Goal: Task Accomplishment & Management: Manage account settings

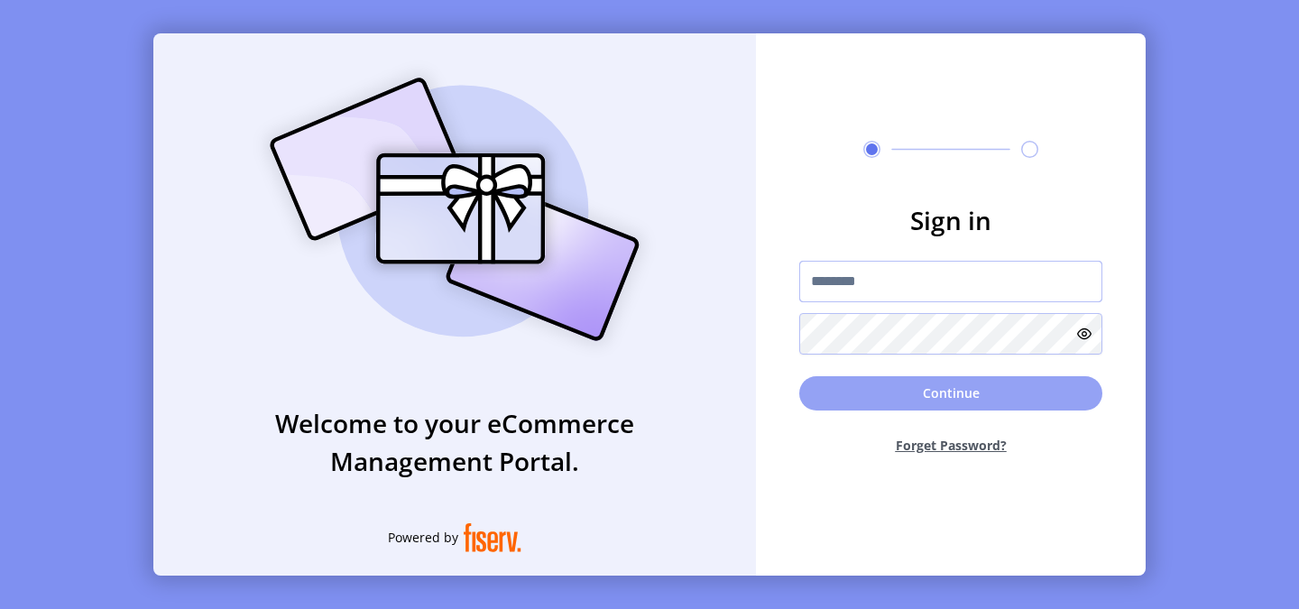
type input "**********"
click at [945, 391] on button "Continue" at bounding box center [950, 393] width 303 height 34
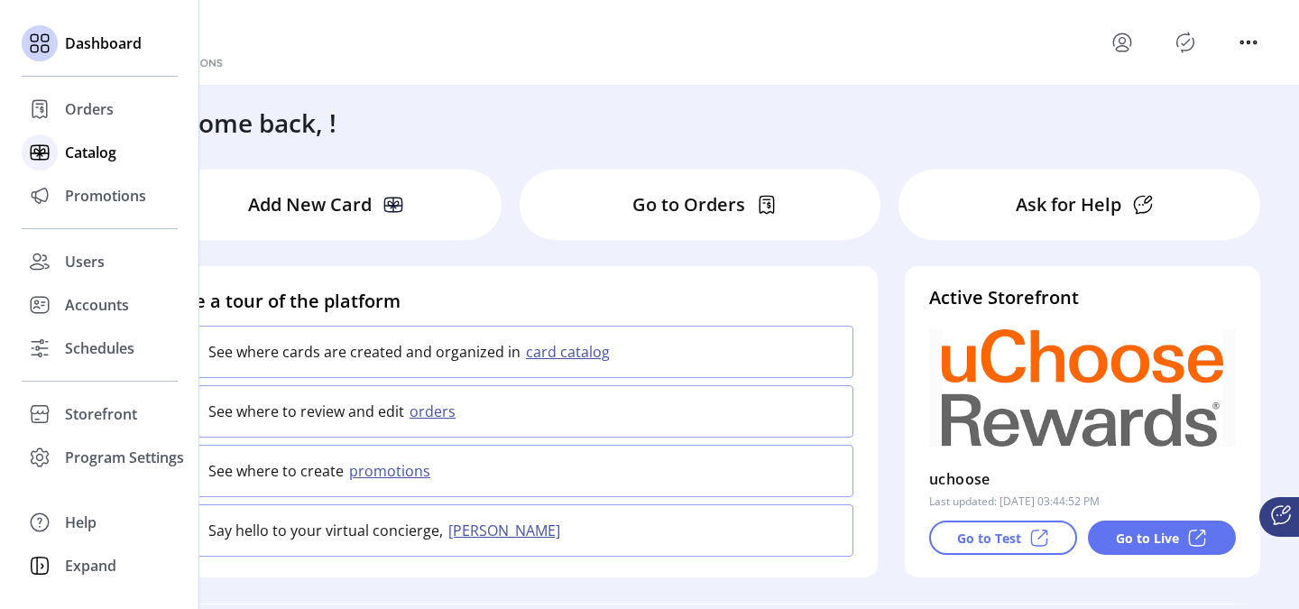
click at [78, 154] on span "Catalog" at bounding box center [90, 153] width 51 height 22
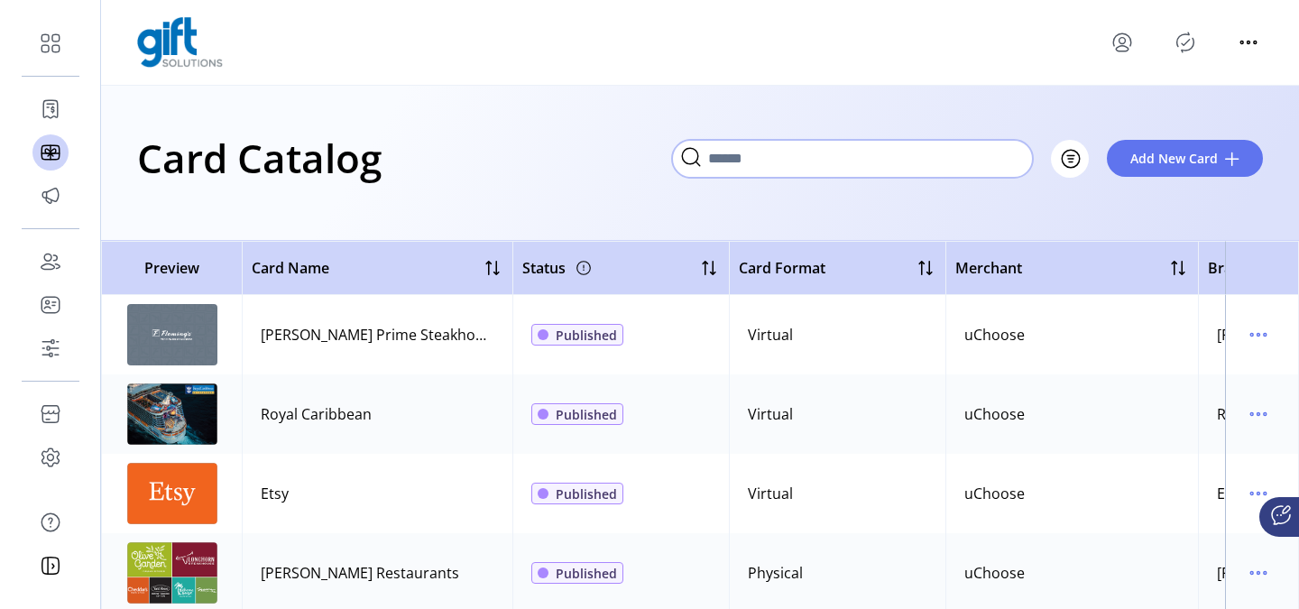
click at [1007, 167] on input "Search" at bounding box center [852, 159] width 361 height 38
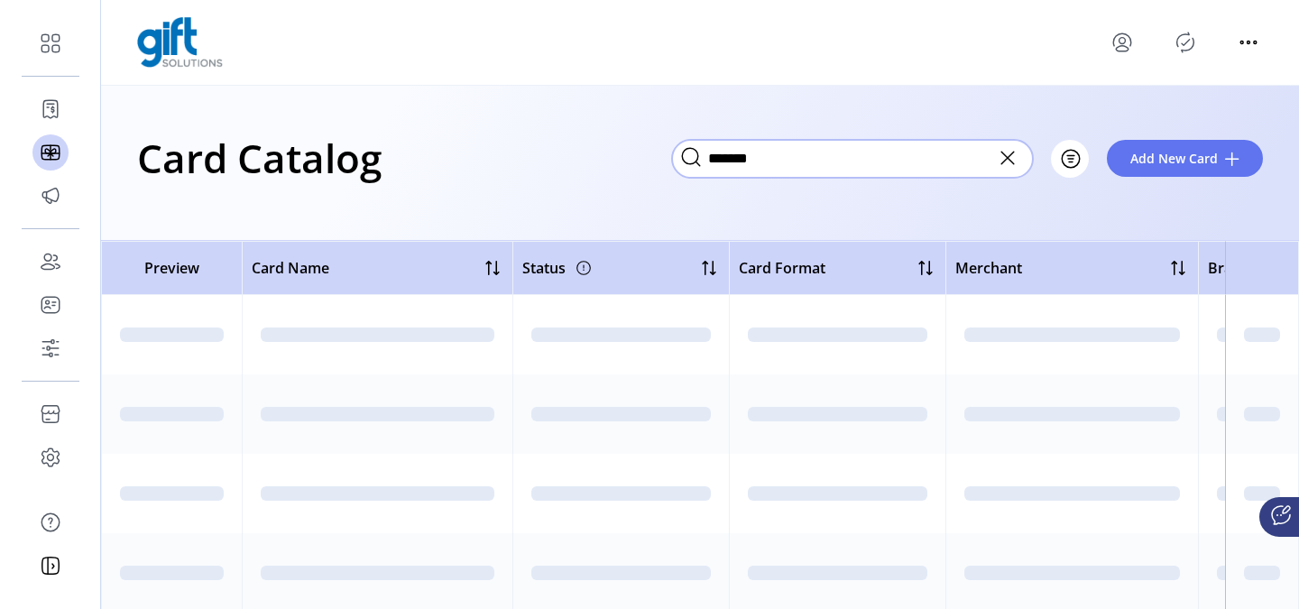
type input "*******"
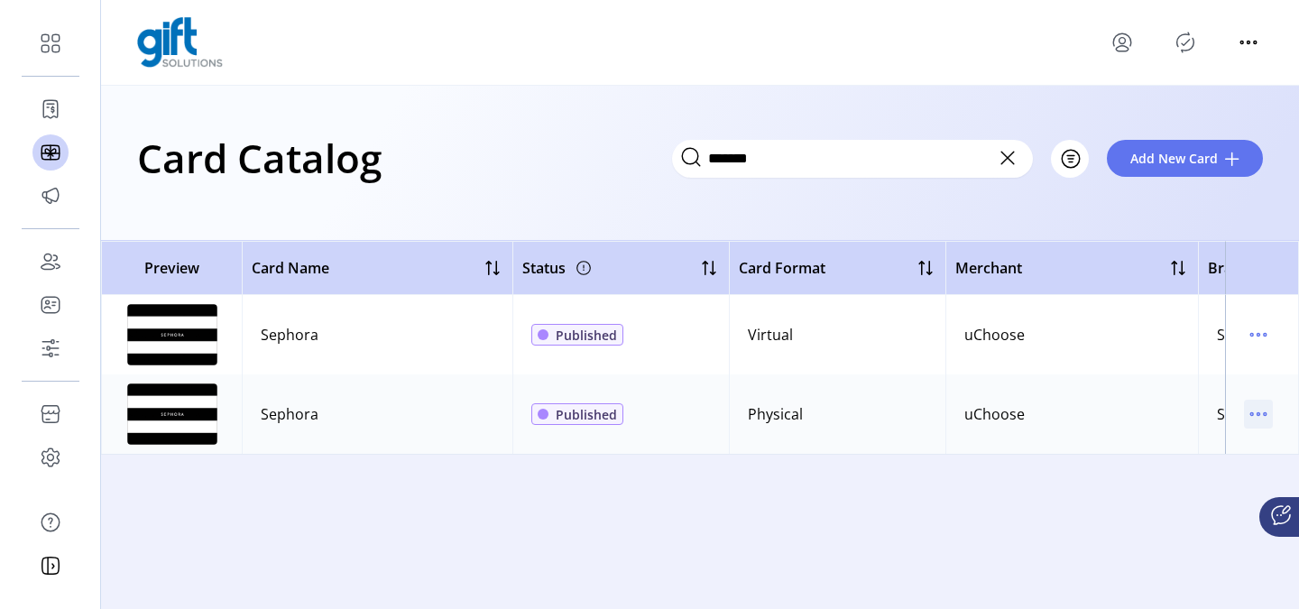
click at [1253, 411] on icon "menu" at bounding box center [1258, 413] width 29 height 29
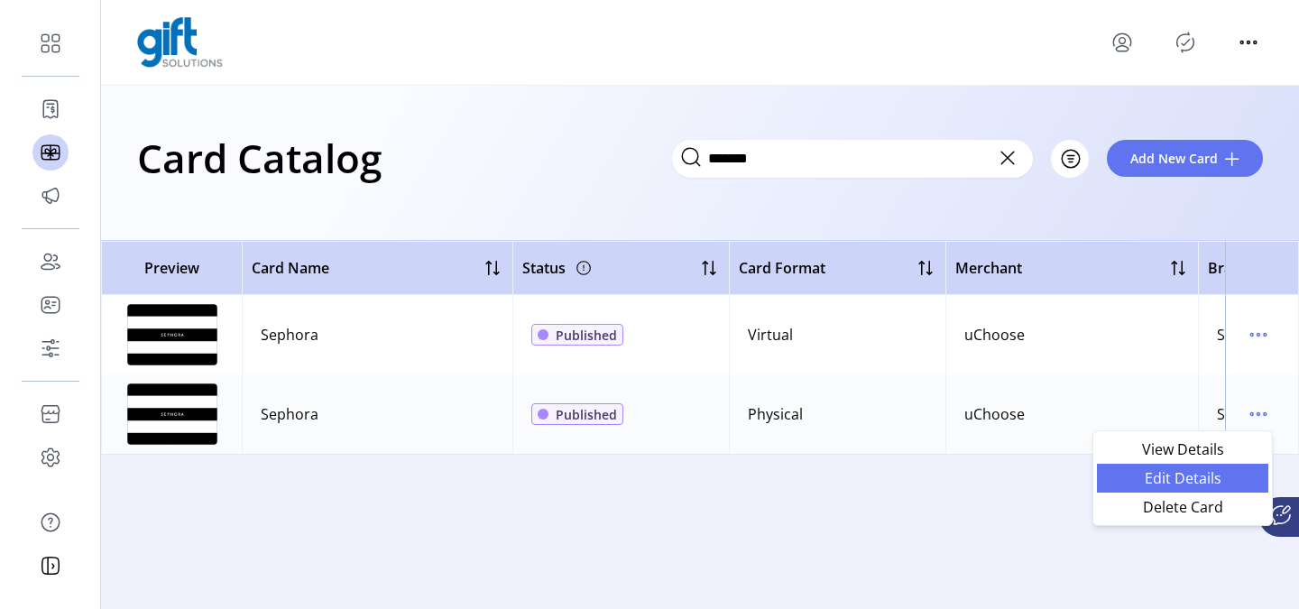
click at [1201, 475] on span "Edit Details" at bounding box center [1182, 478] width 150 height 14
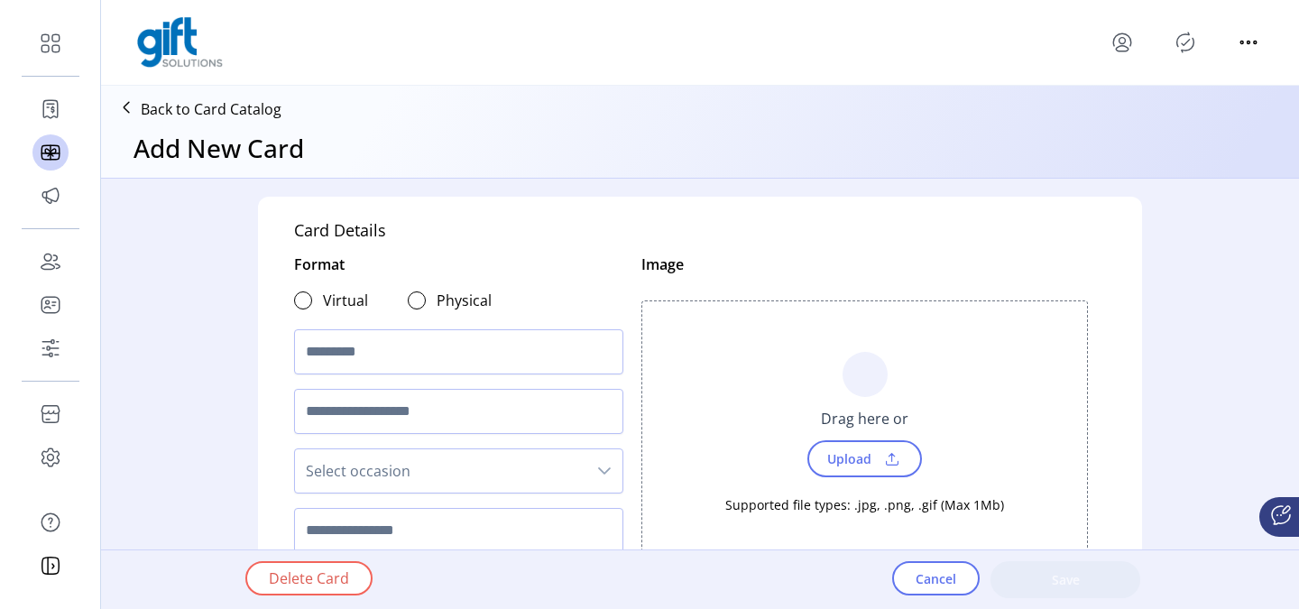
type textarea "*********"
type input "****"
type input "*******"
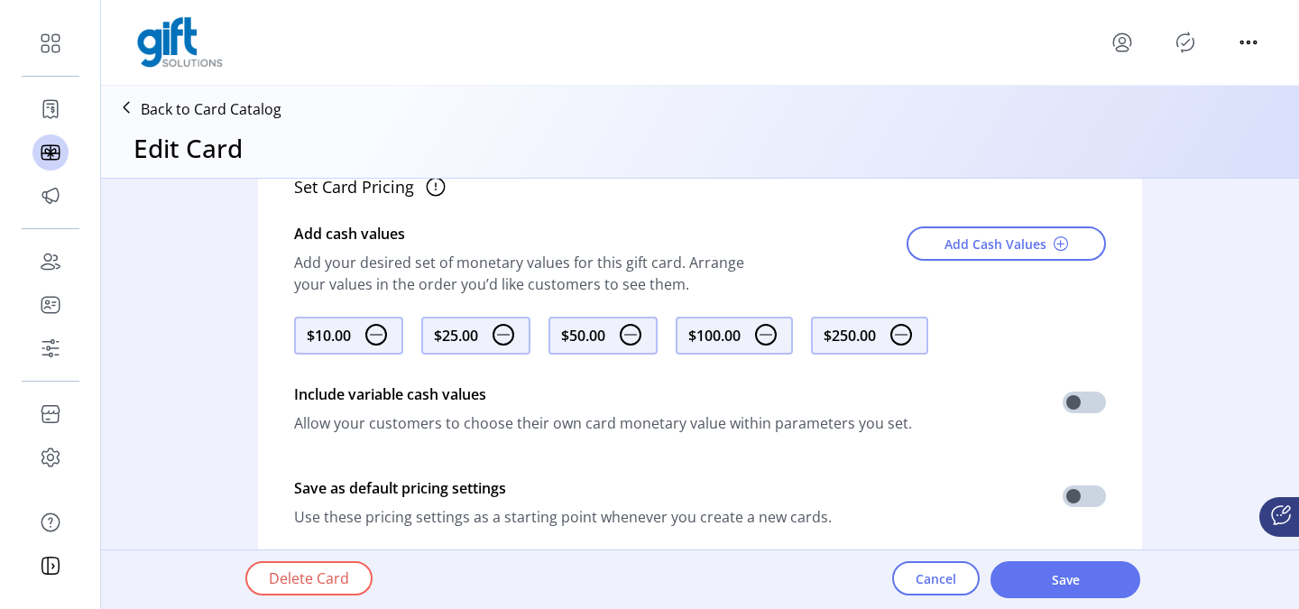
scroll to position [776, 0]
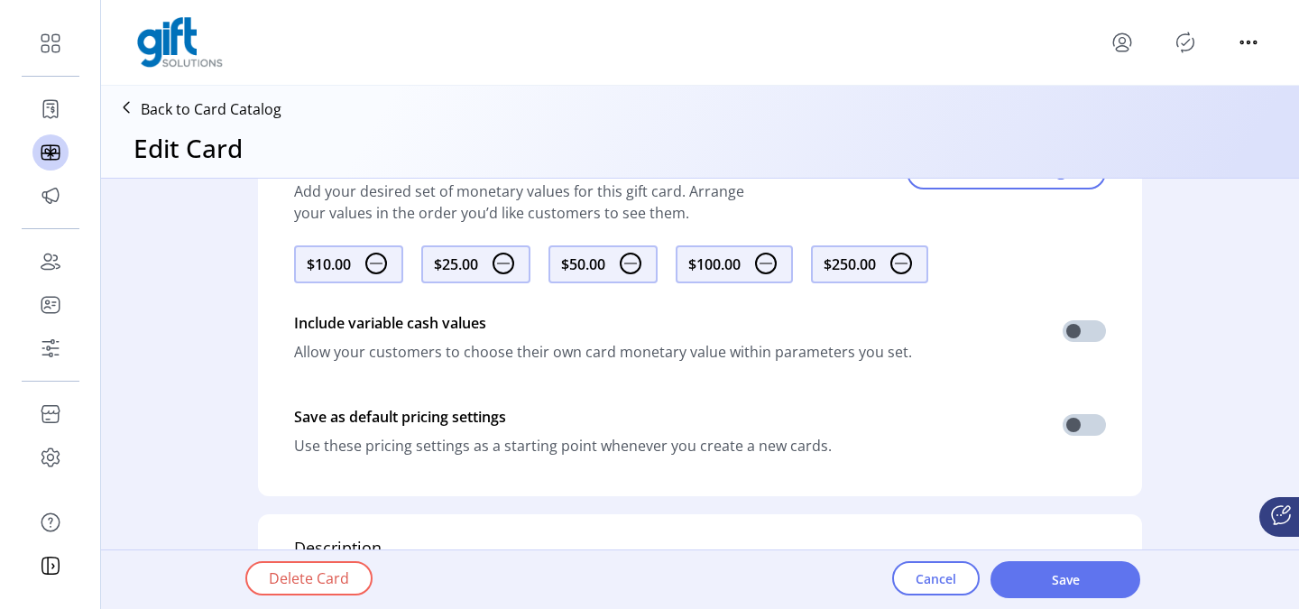
click at [373, 266] on img at bounding box center [376, 263] width 22 height 22
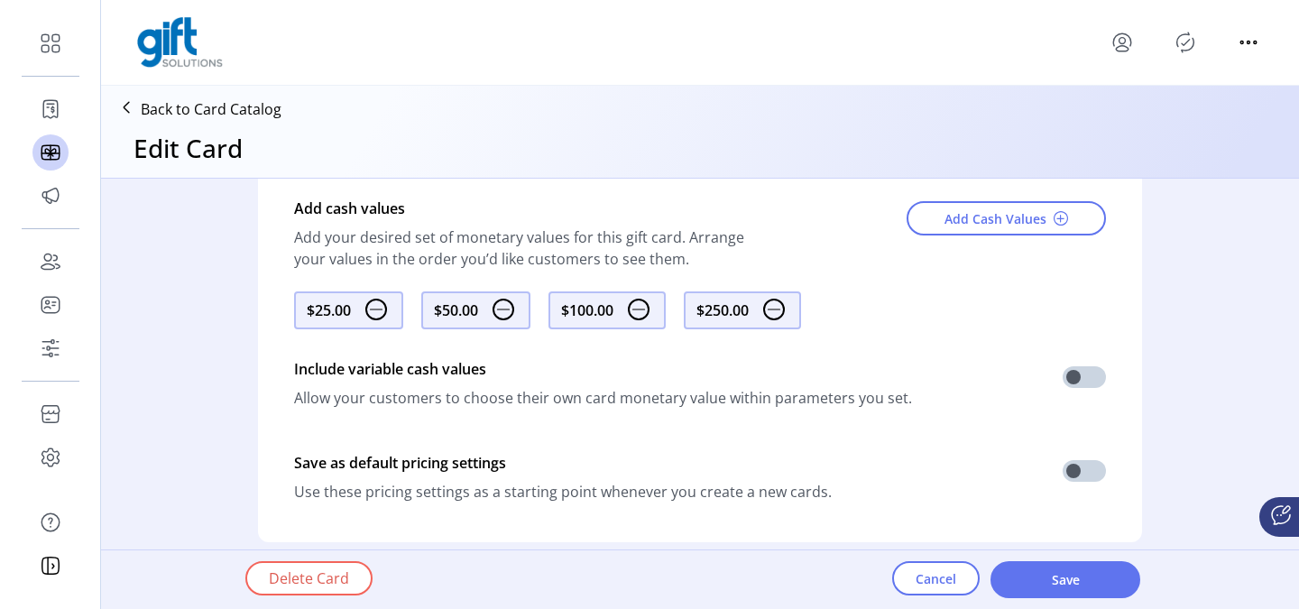
scroll to position [734, 0]
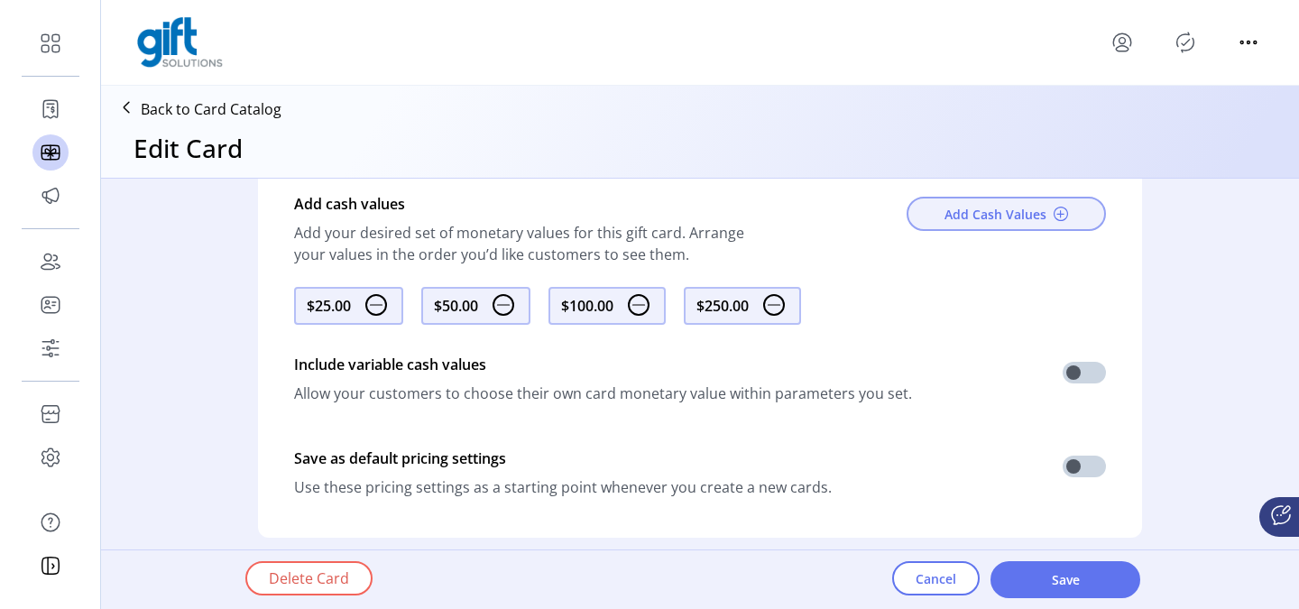
click at [961, 217] on span "Add Cash Values" at bounding box center [995, 214] width 102 height 19
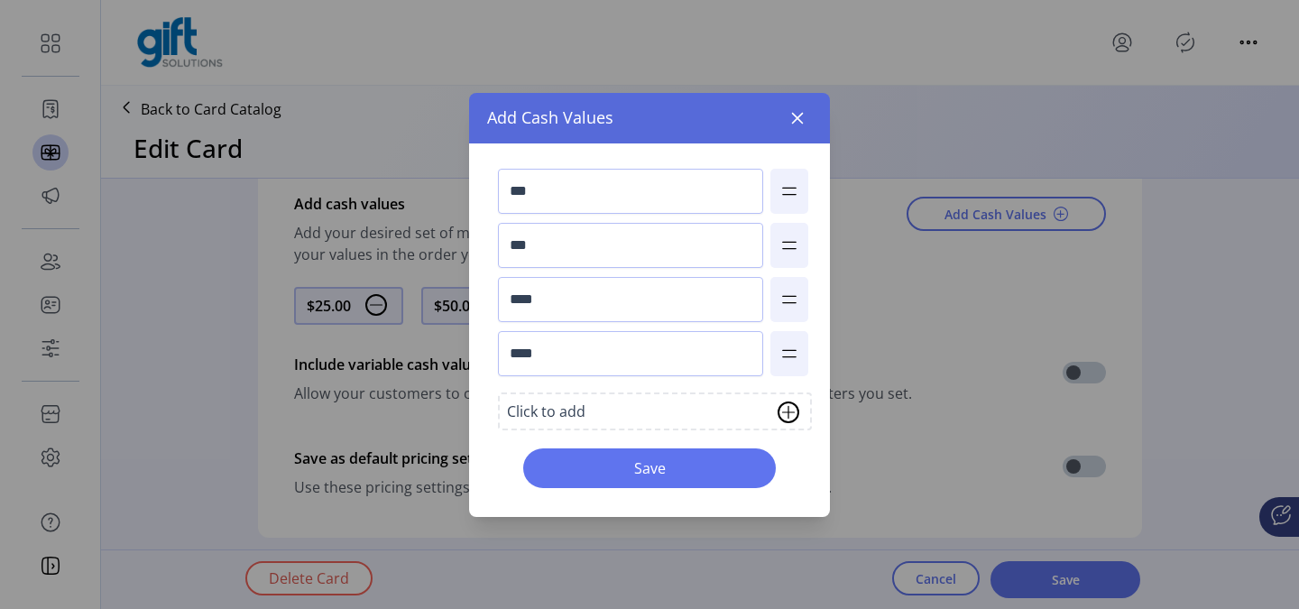
click at [622, 407] on div "Click to add" at bounding box center [655, 411] width 314 height 38
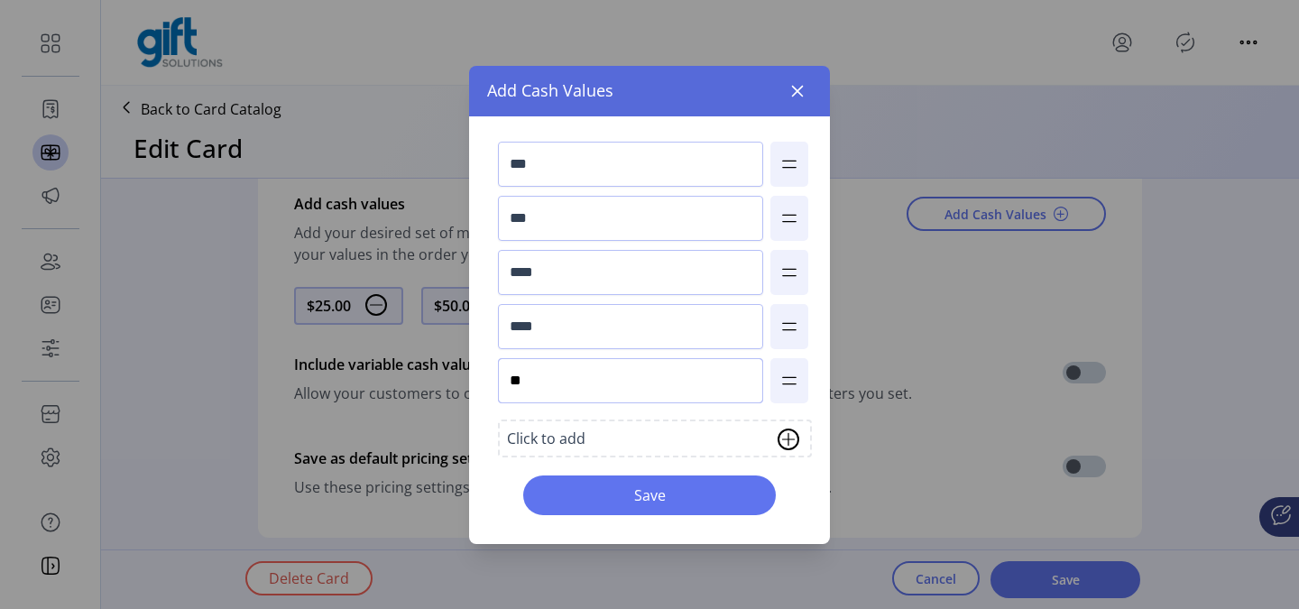
click at [614, 390] on input "**" at bounding box center [630, 380] width 265 height 45
type input "***"
drag, startPoint x: 792, startPoint y: 376, endPoint x: 796, endPoint y: 259, distance: 117.3
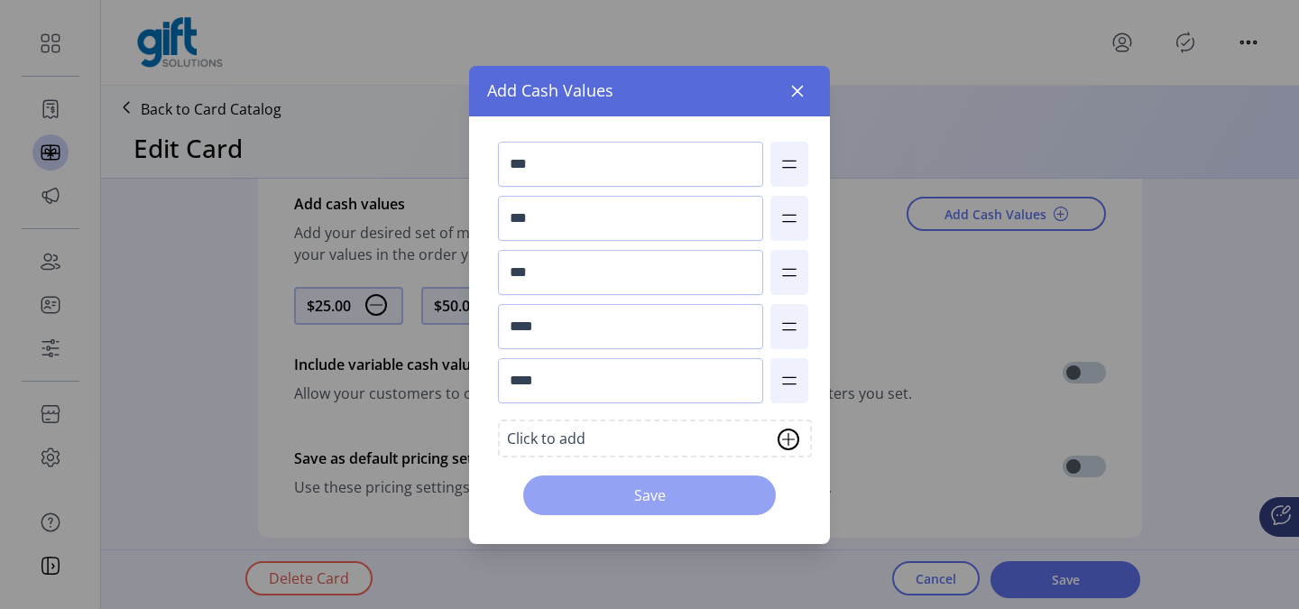
click at [691, 493] on span "Save" at bounding box center [649, 495] width 206 height 22
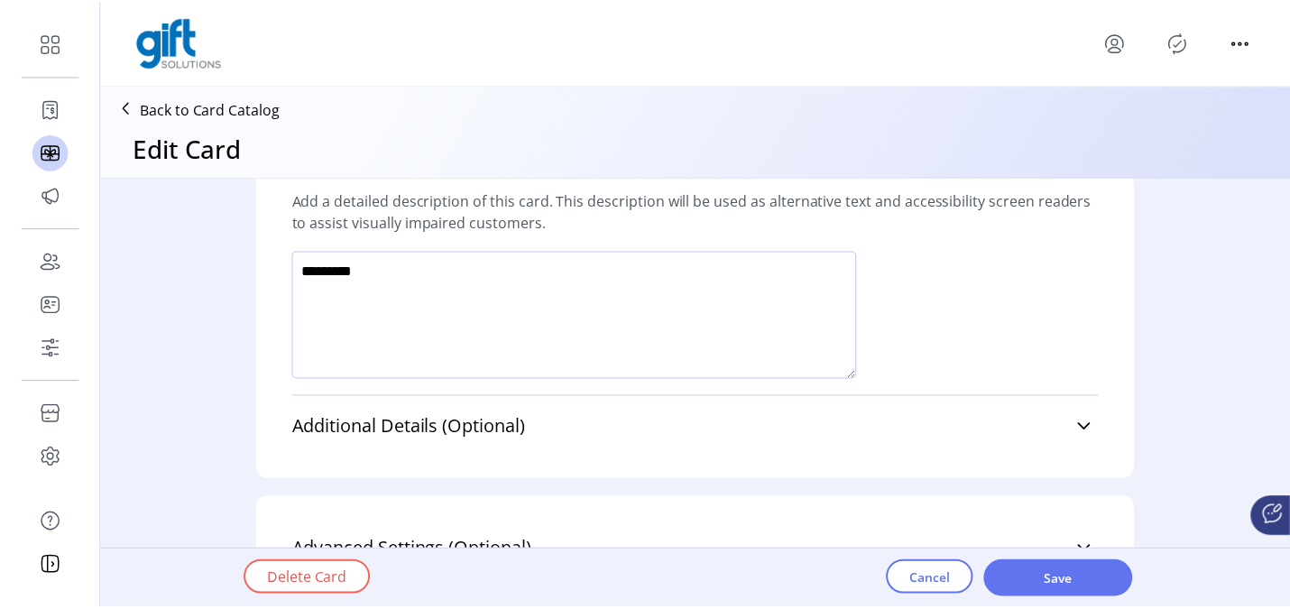
scroll to position [1213, 0]
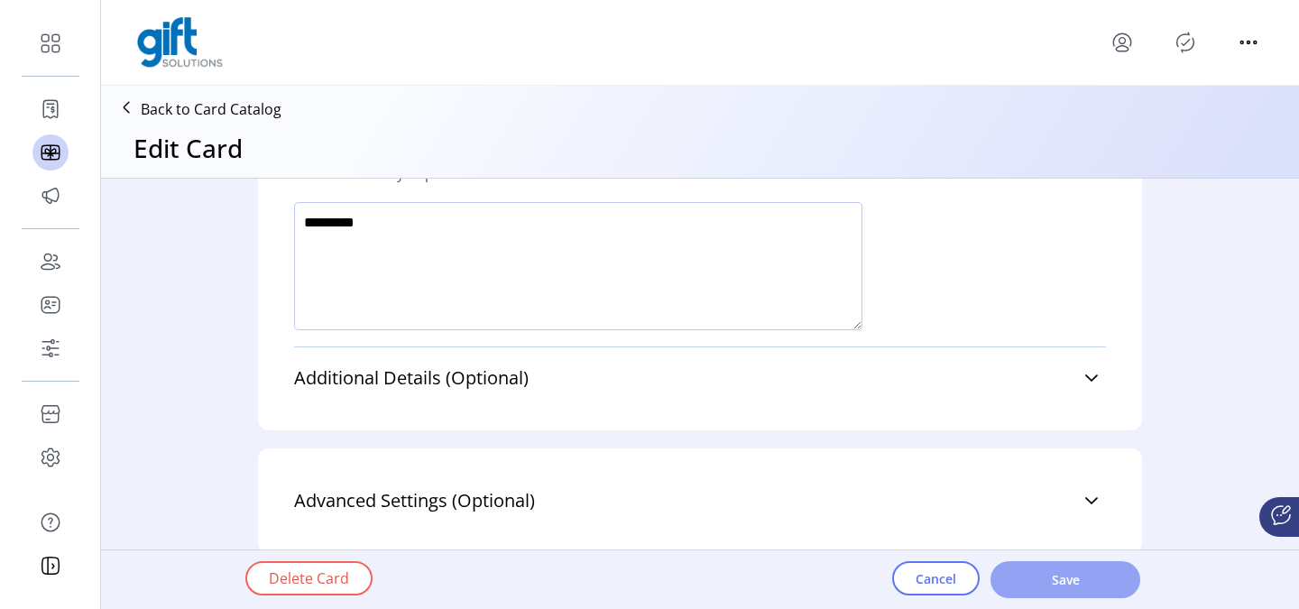
click at [1060, 579] on span "Save" at bounding box center [1065, 579] width 103 height 19
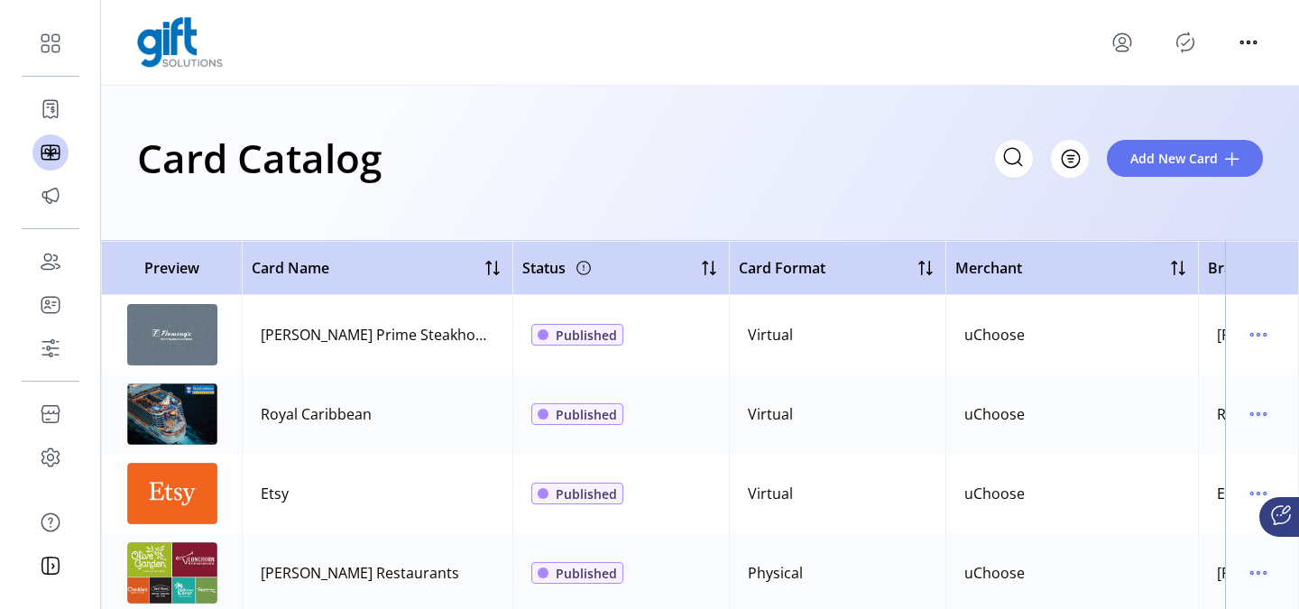
click at [1187, 47] on icon "Publisher Panel" at bounding box center [1184, 42] width 29 height 29
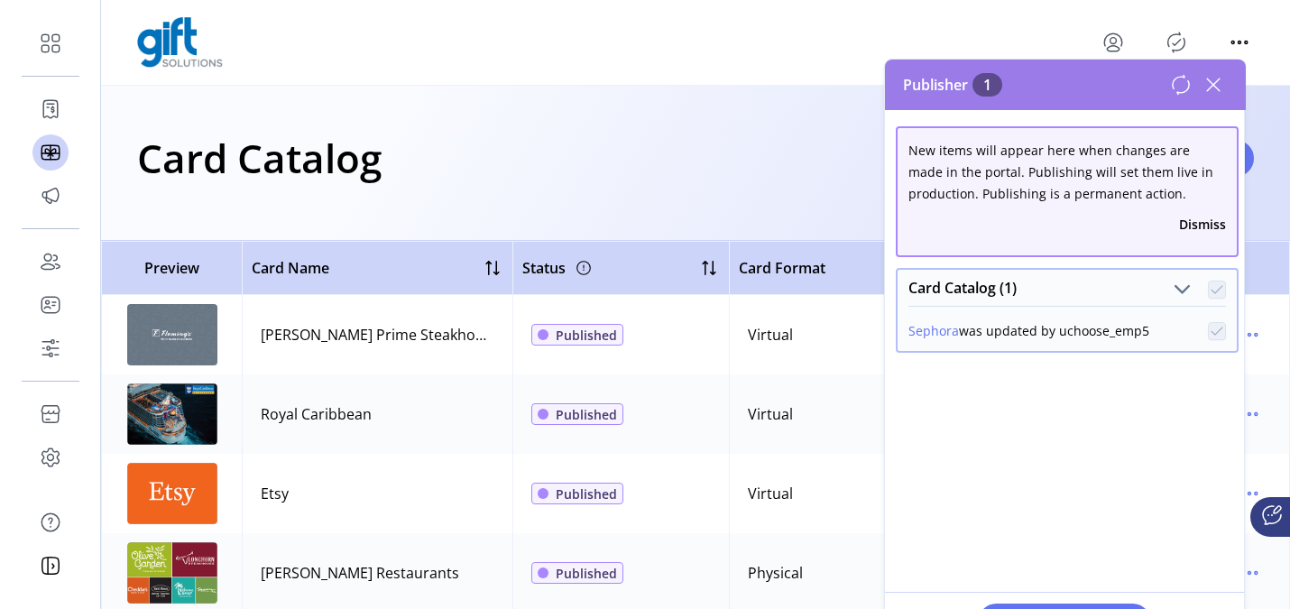
click at [1188, 42] on icon "Publisher Panel" at bounding box center [1175, 42] width 29 height 29
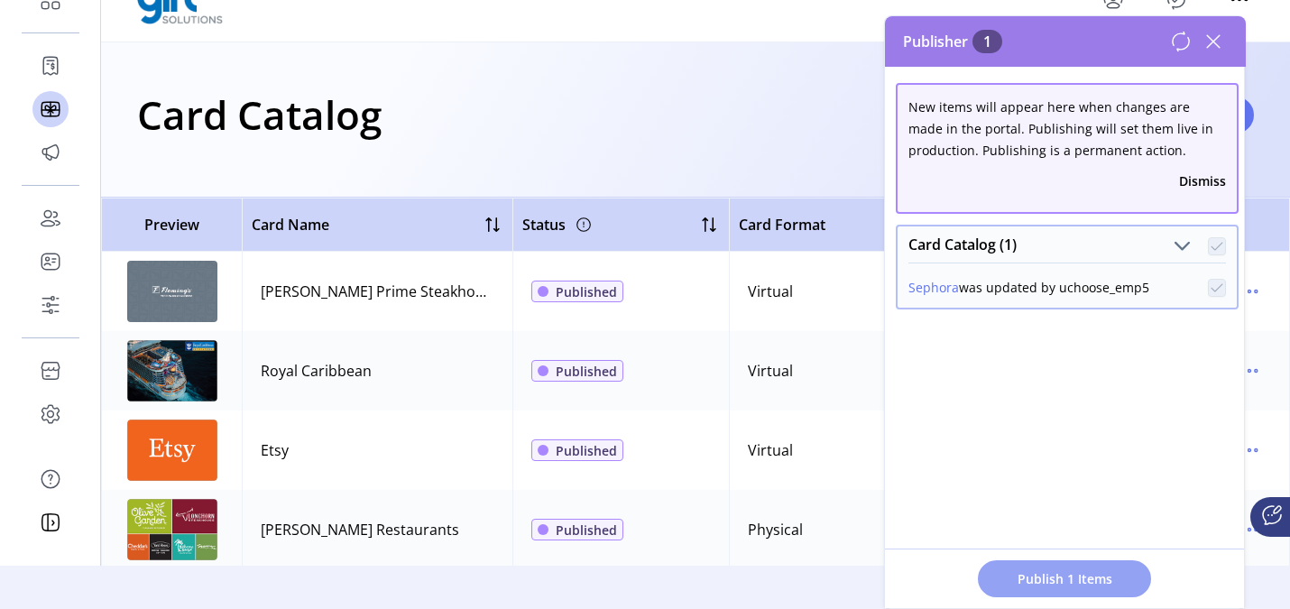
click at [1077, 570] on span "Publish 1 Items" at bounding box center [1064, 578] width 126 height 19
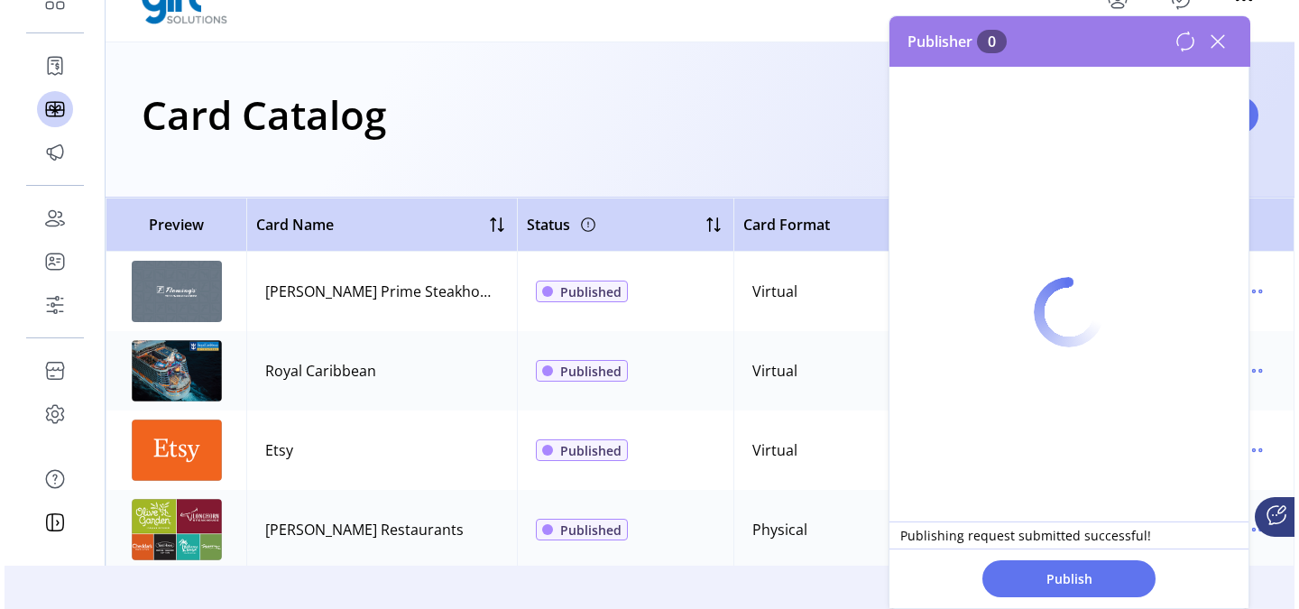
scroll to position [0, 0]
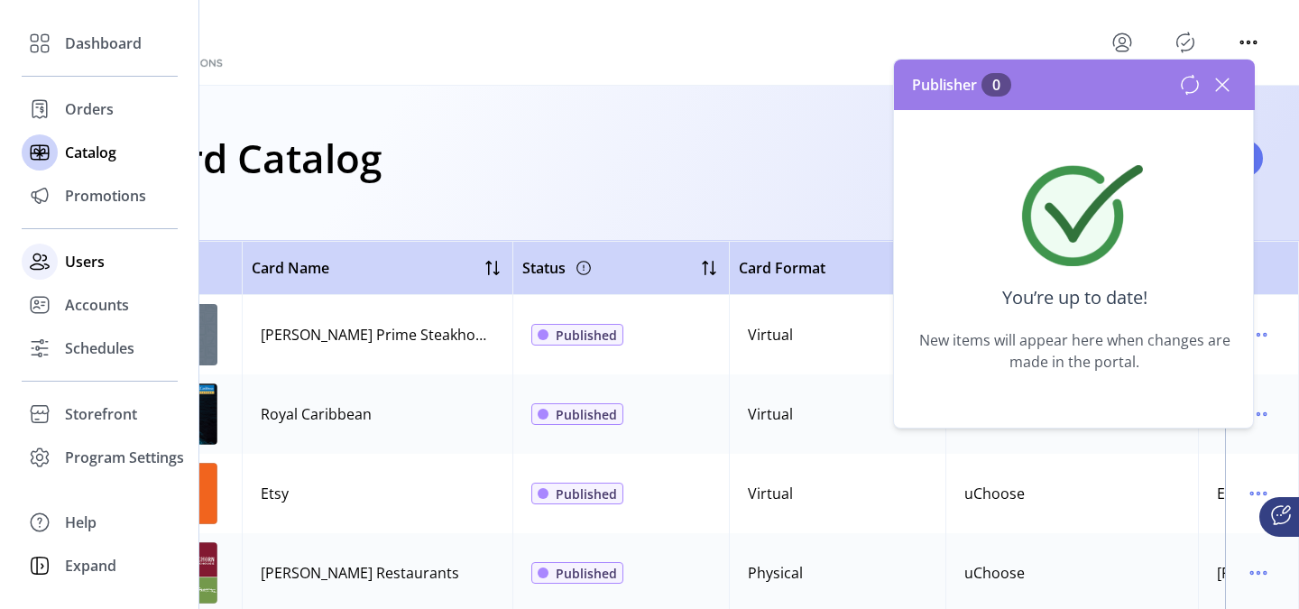
click at [78, 256] on span "Users" at bounding box center [85, 262] width 40 height 22
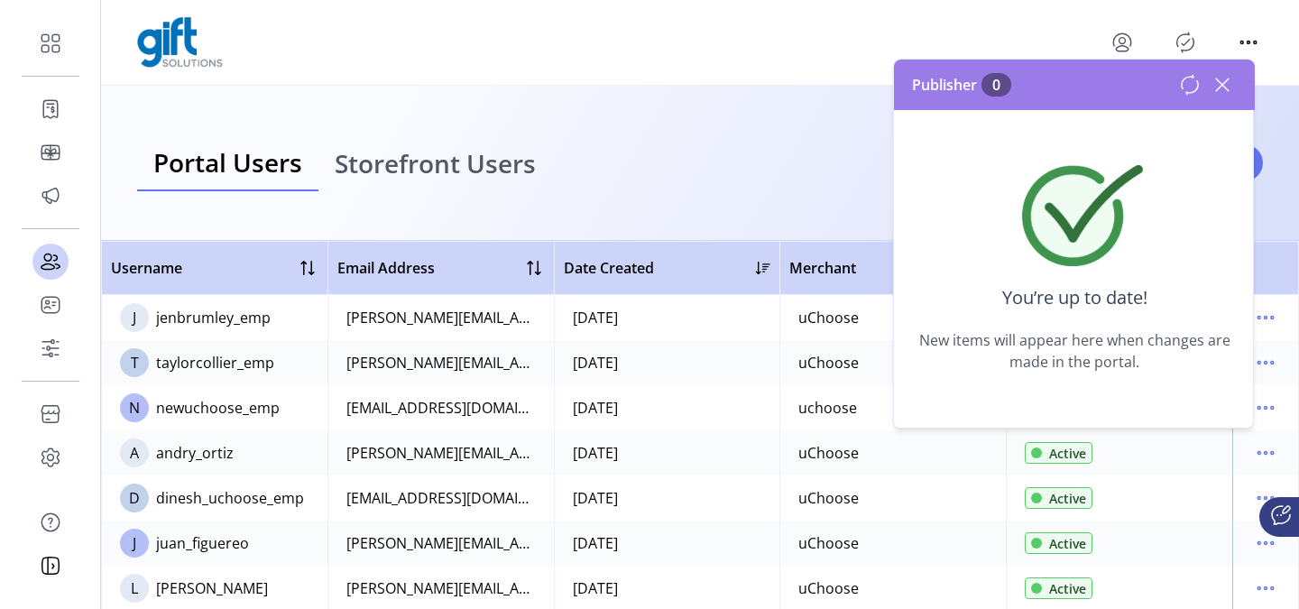
click at [1223, 87] on icon at bounding box center [1221, 84] width 29 height 29
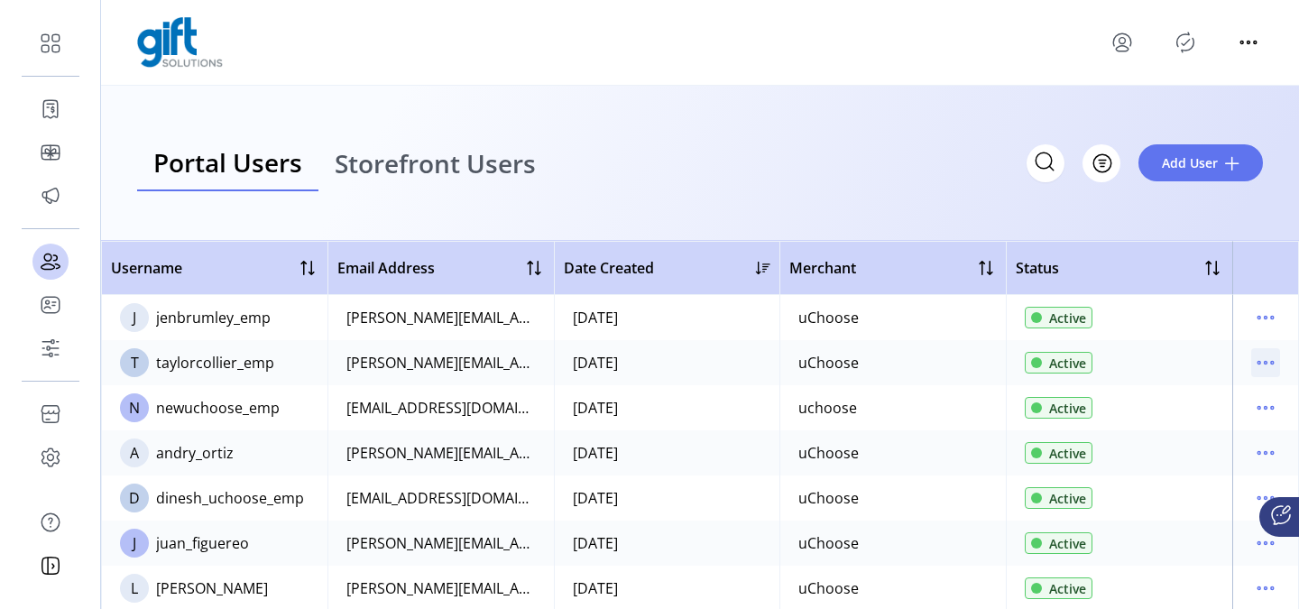
click at [1253, 360] on icon "menu" at bounding box center [1265, 362] width 29 height 29
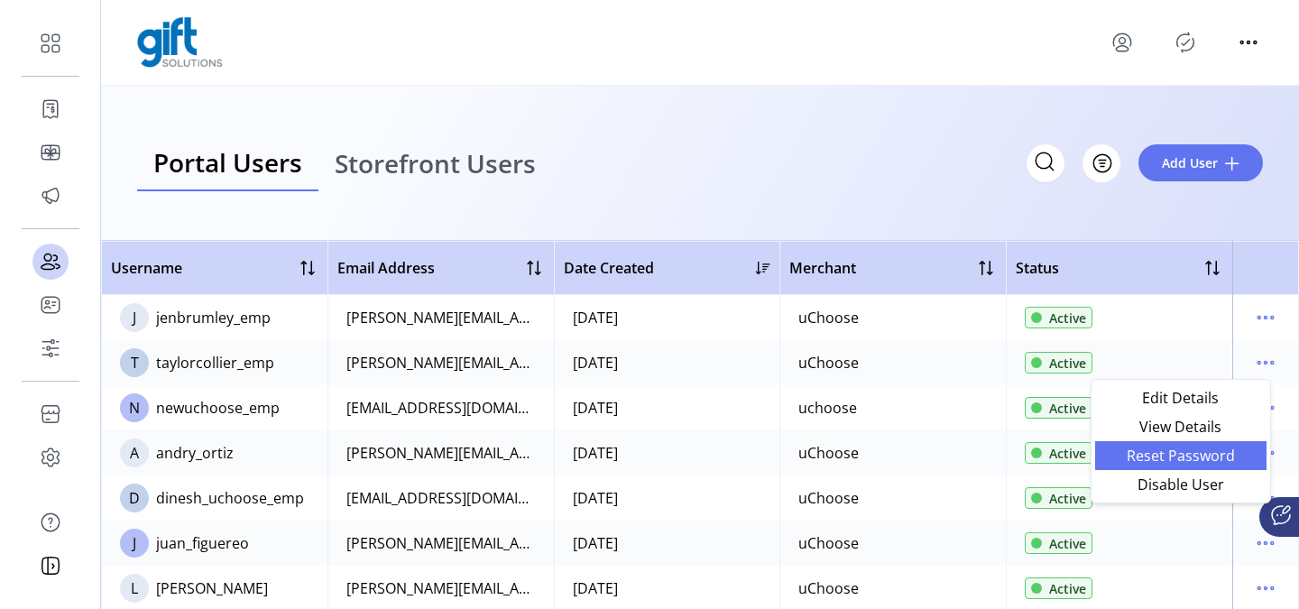
click at [1211, 455] on span "Reset Password" at bounding box center [1181, 455] width 150 height 14
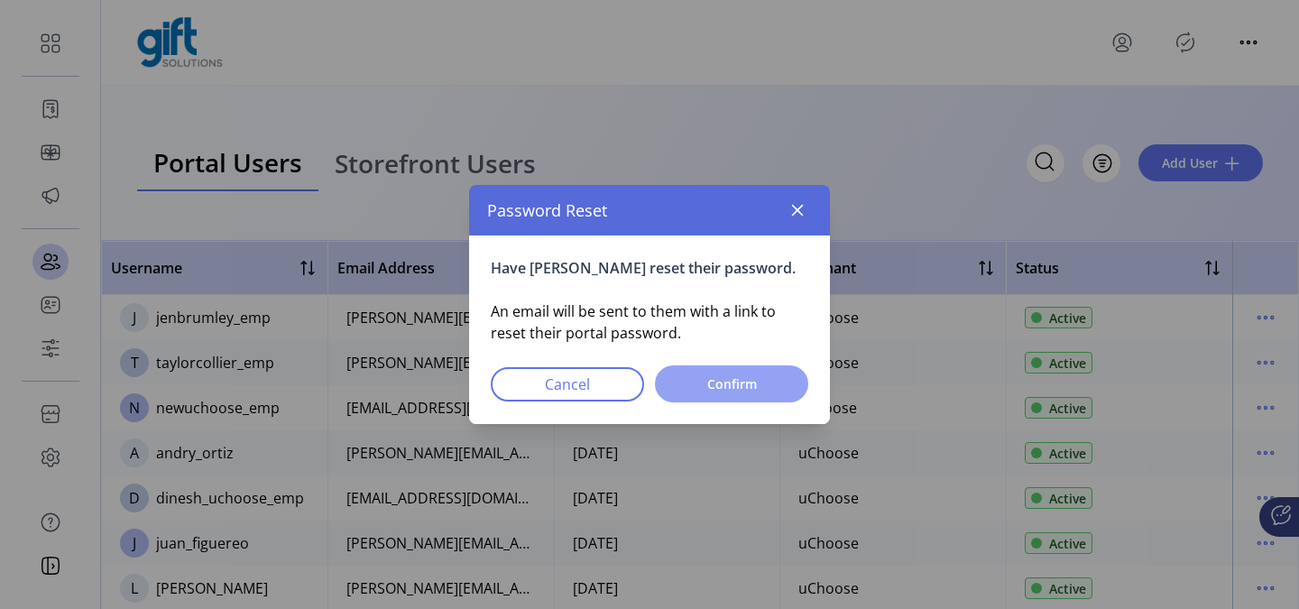
click at [729, 389] on span "Confirm" at bounding box center [731, 383] width 106 height 19
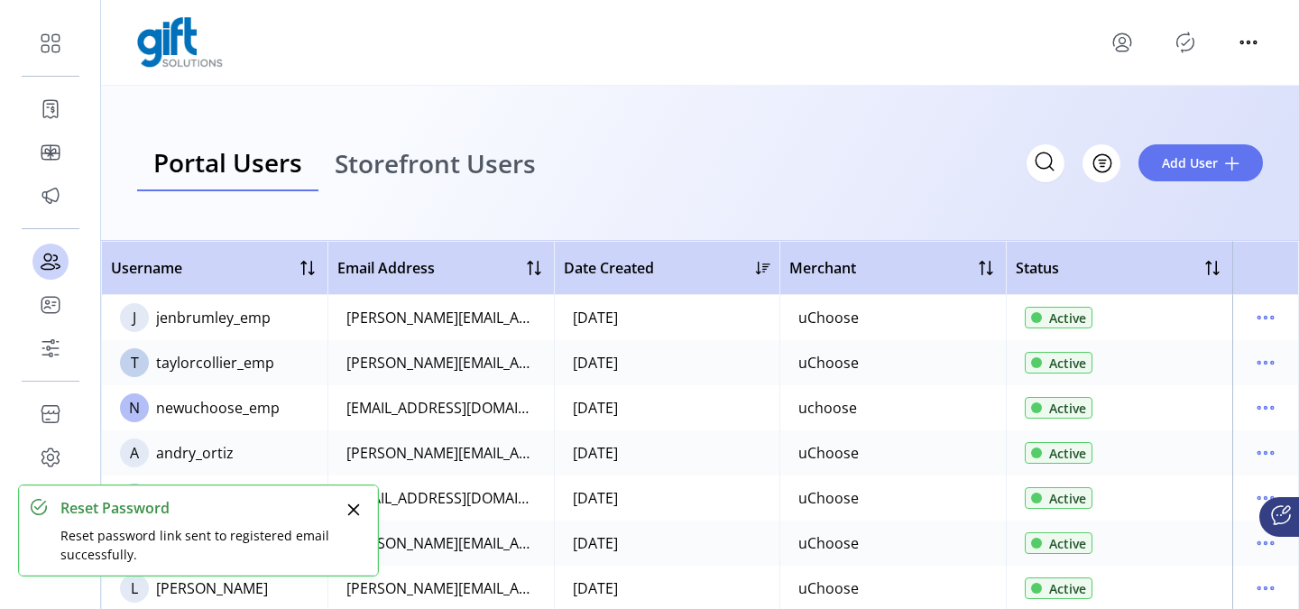
click at [353, 508] on icon "Close" at bounding box center [354, 510] width 12 height 12
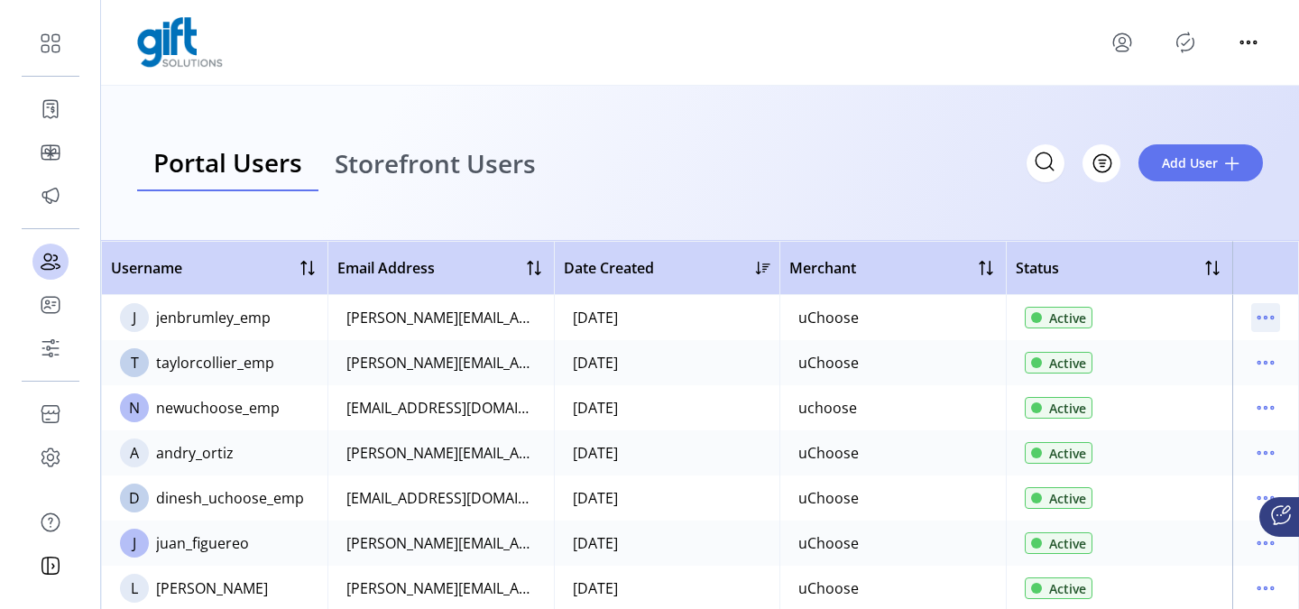
click at [1258, 311] on icon "menu" at bounding box center [1265, 317] width 29 height 29
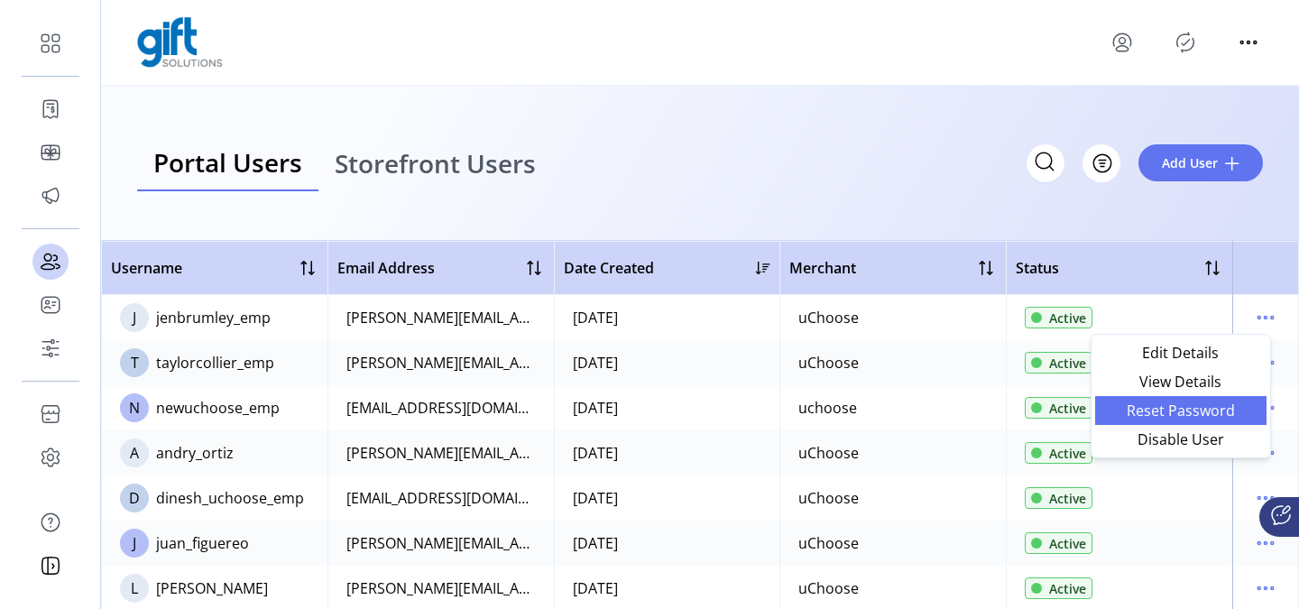
click at [1190, 414] on span "Reset Password" at bounding box center [1181, 410] width 150 height 14
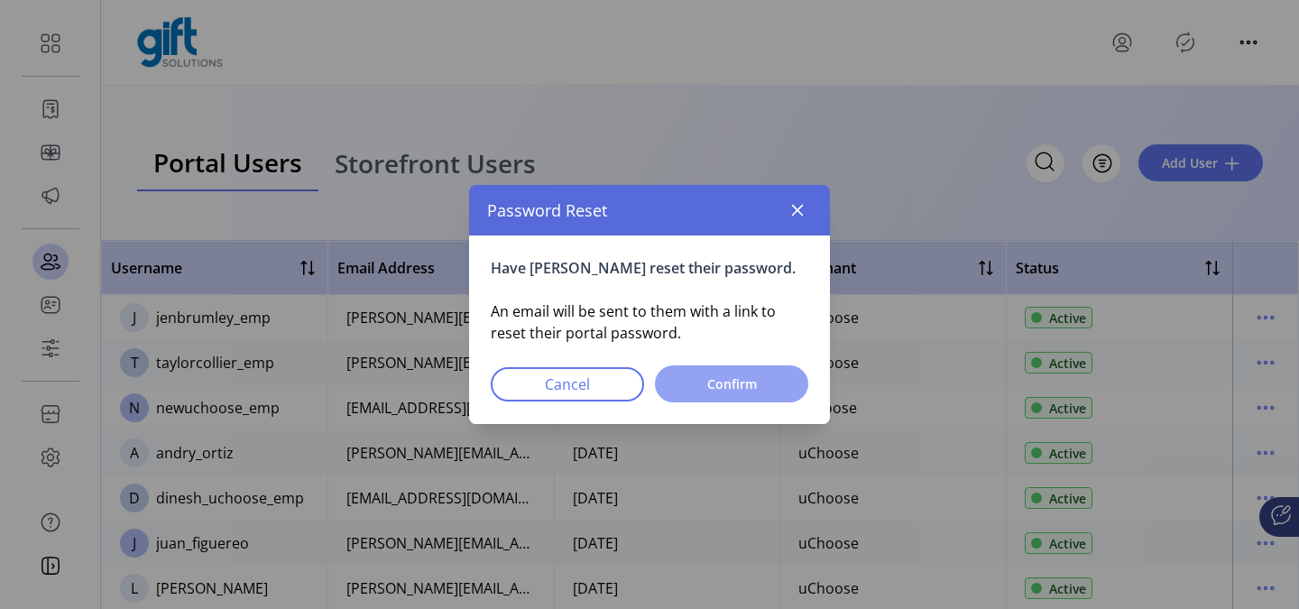
click at [751, 399] on button "Confirm" at bounding box center [731, 383] width 153 height 37
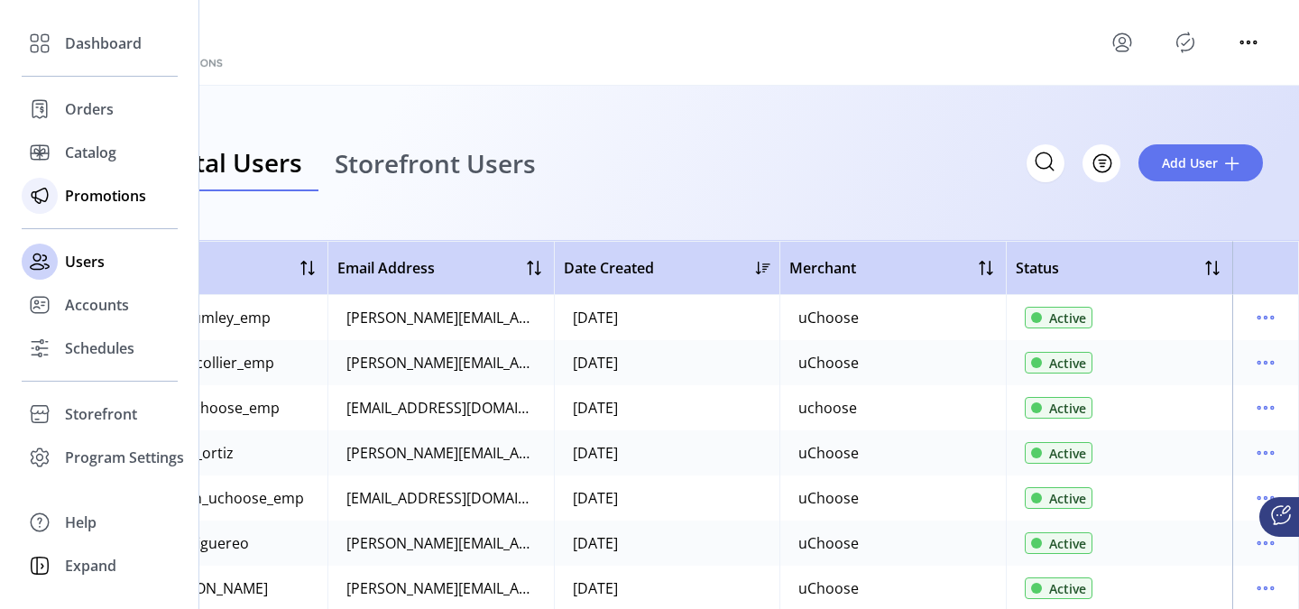
click at [83, 198] on span "Promotions" at bounding box center [105, 196] width 81 height 22
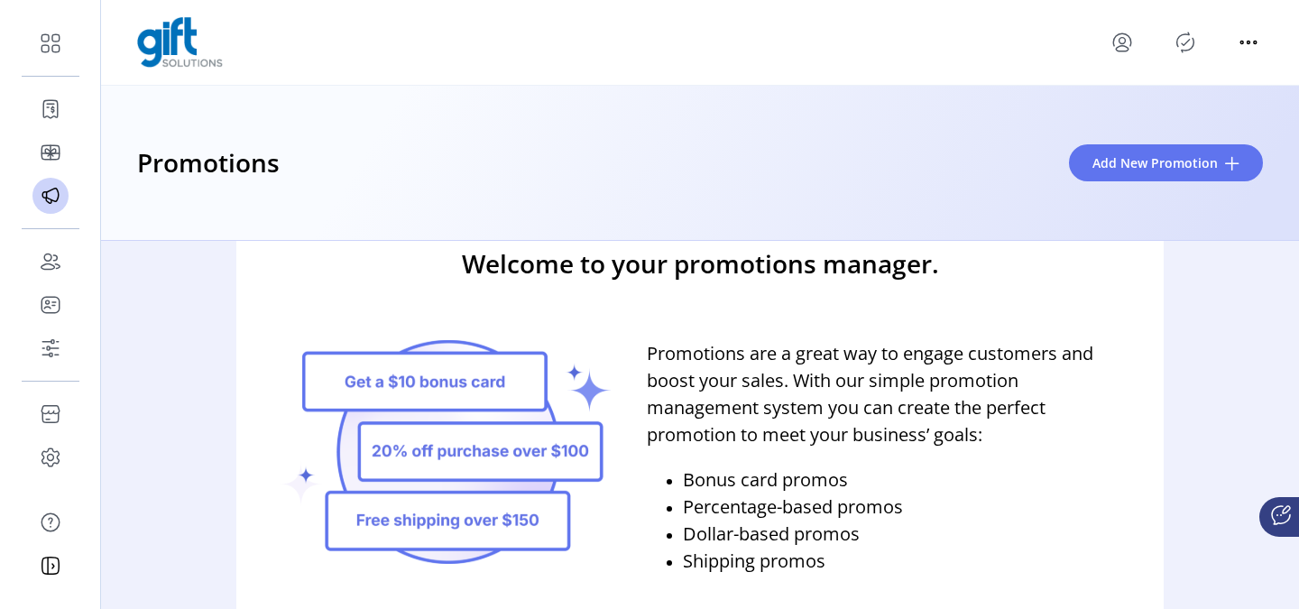
scroll to position [151, 0]
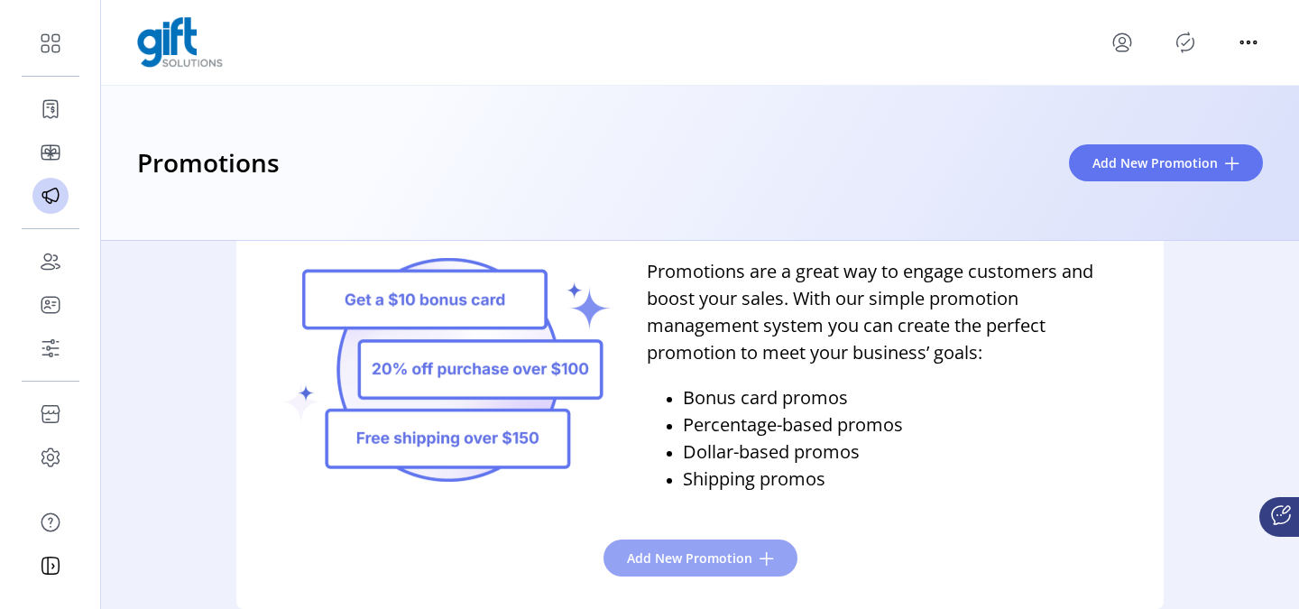
click at [707, 555] on span "Add New Promotion" at bounding box center [689, 557] width 125 height 19
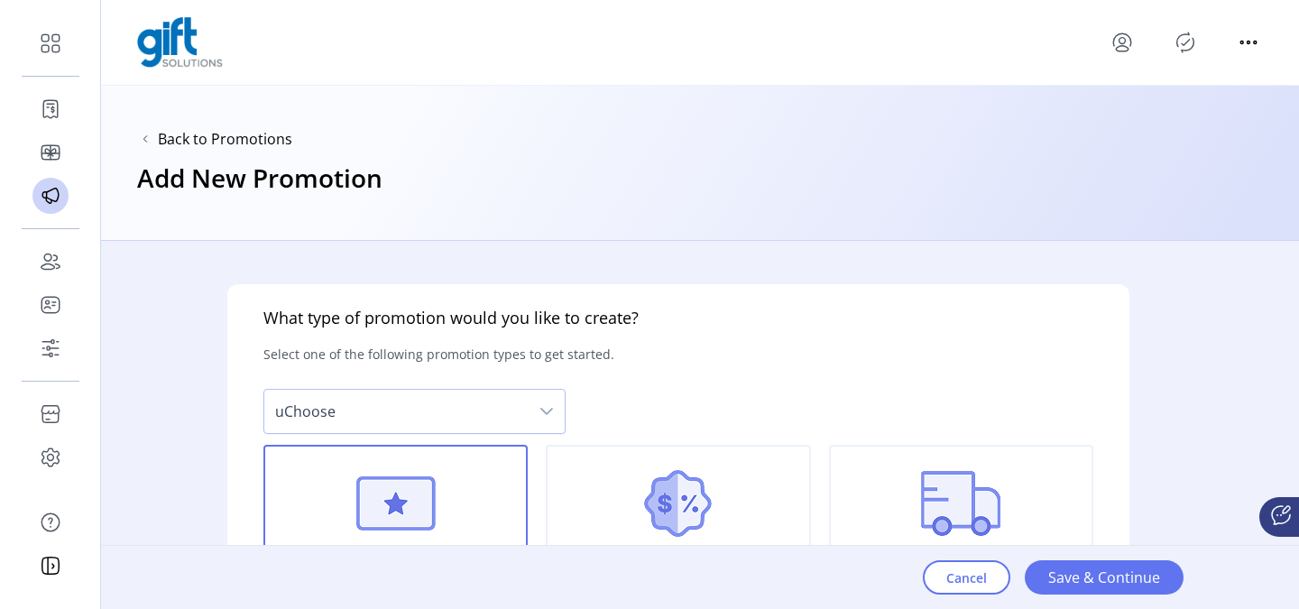
scroll to position [117, 0]
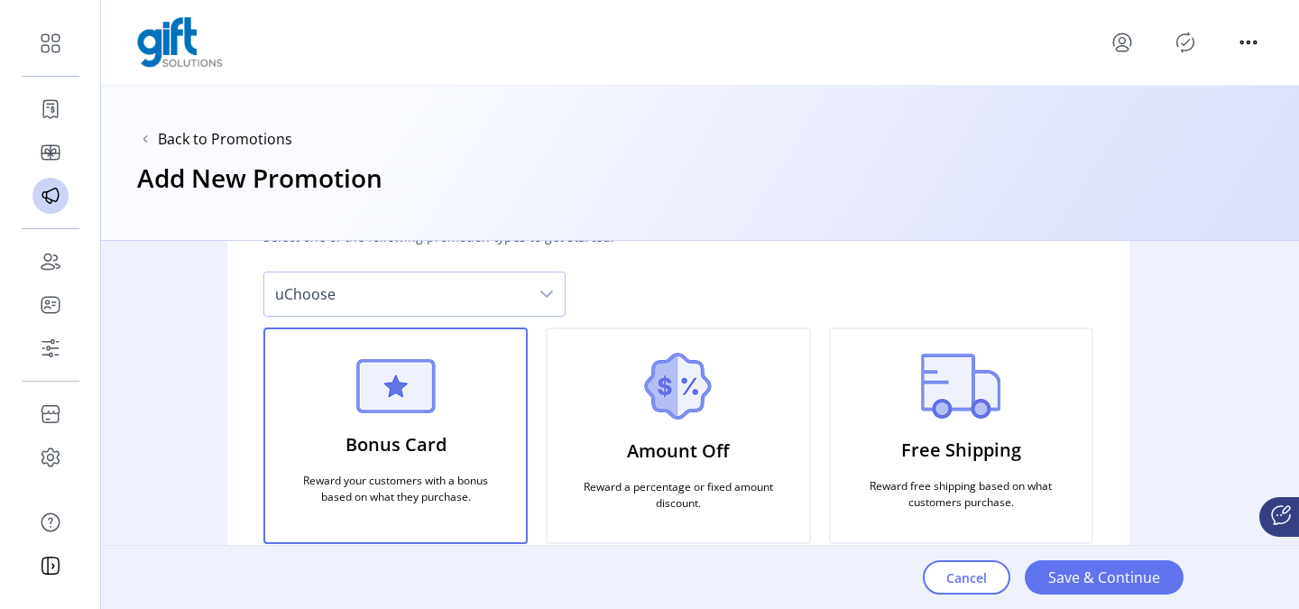
click at [471, 405] on div "Bonus Card Reward your customers with a bonus based on what they purchase." at bounding box center [395, 435] width 264 height 216
click at [611, 450] on div "Amount Off Reward a percentage or fixed amount discount." at bounding box center [678, 435] width 264 height 216
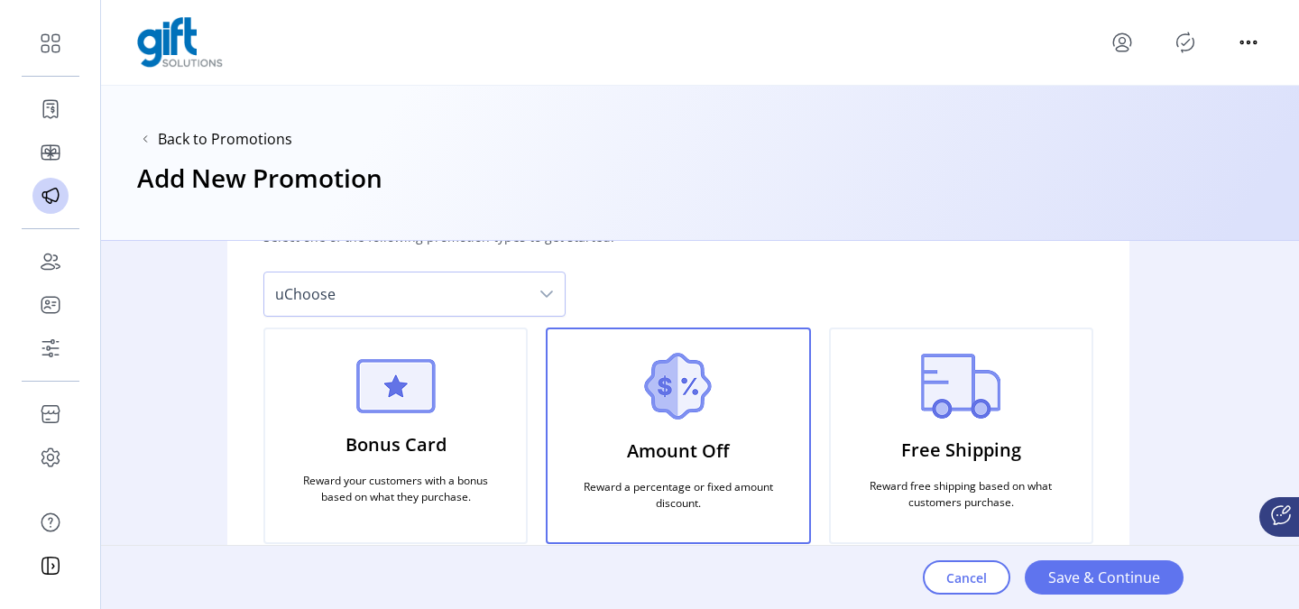
click at [416, 453] on p "Bonus Card" at bounding box center [395, 444] width 101 height 41
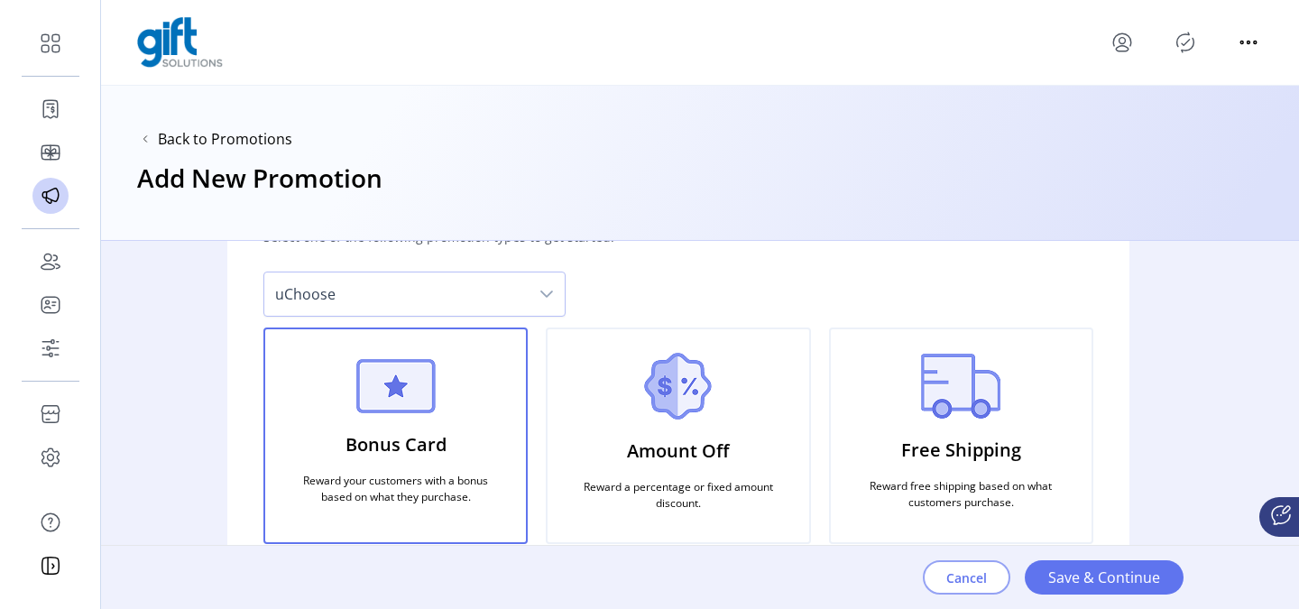
click at [954, 578] on span "Cancel" at bounding box center [966, 577] width 41 height 19
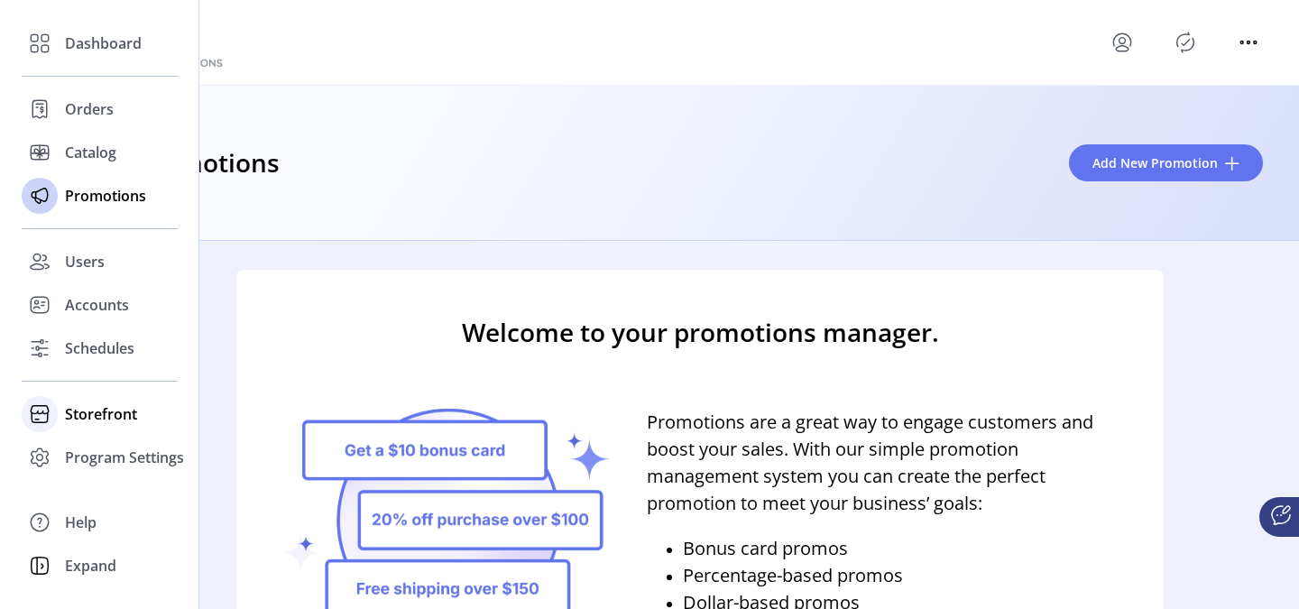
click at [83, 417] on span "Storefront" at bounding box center [101, 414] width 72 height 22
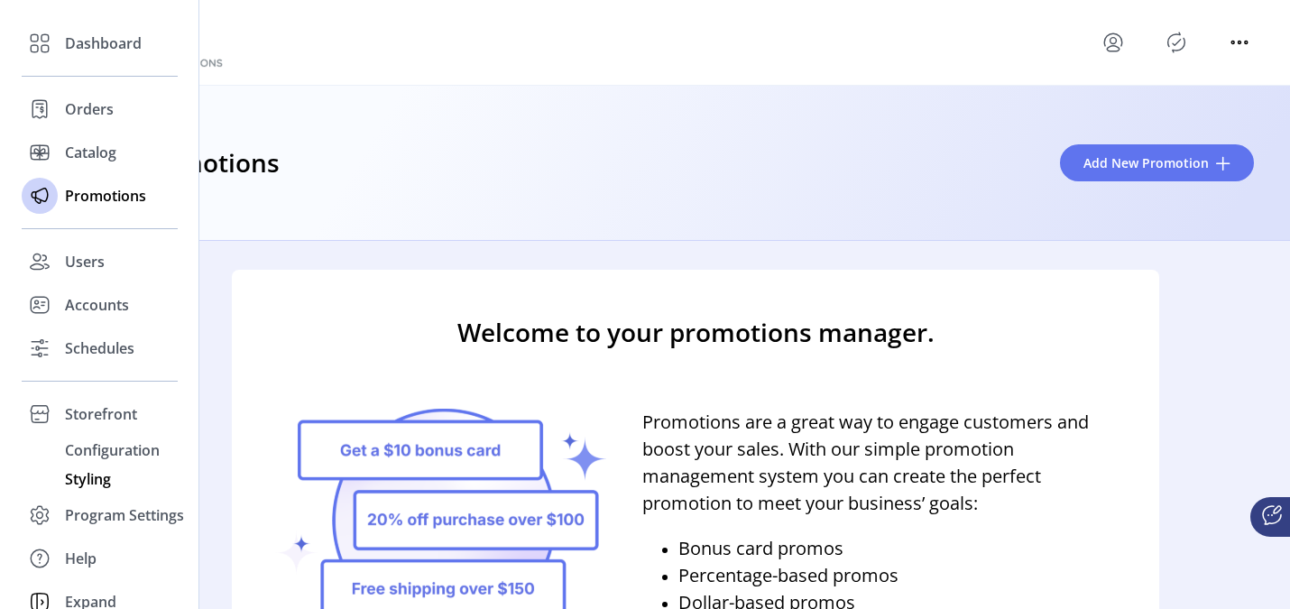
click at [104, 478] on span "Styling" at bounding box center [88, 479] width 46 height 22
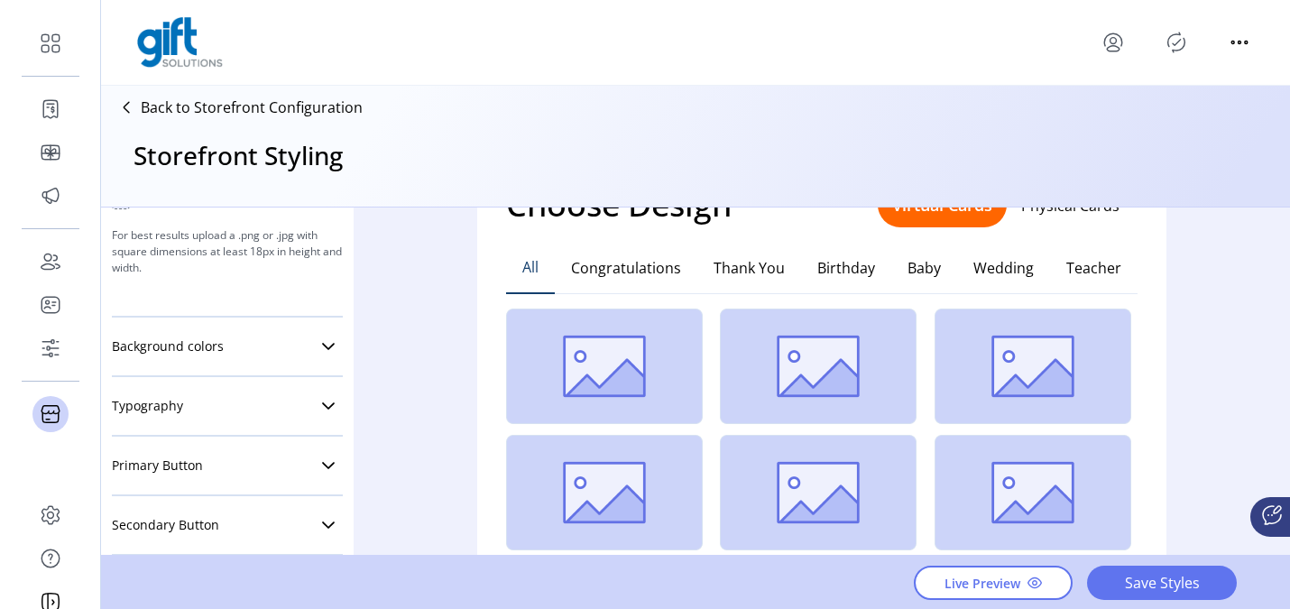
scroll to position [408, 0]
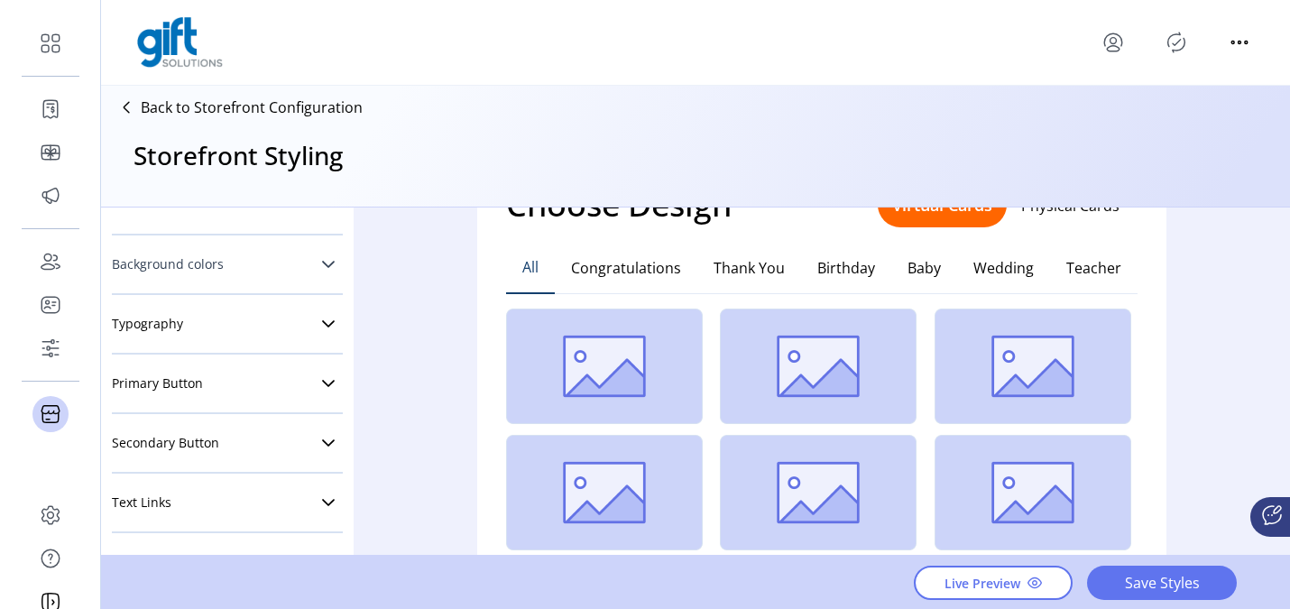
click at [323, 263] on icon at bounding box center [328, 264] width 13 height 7
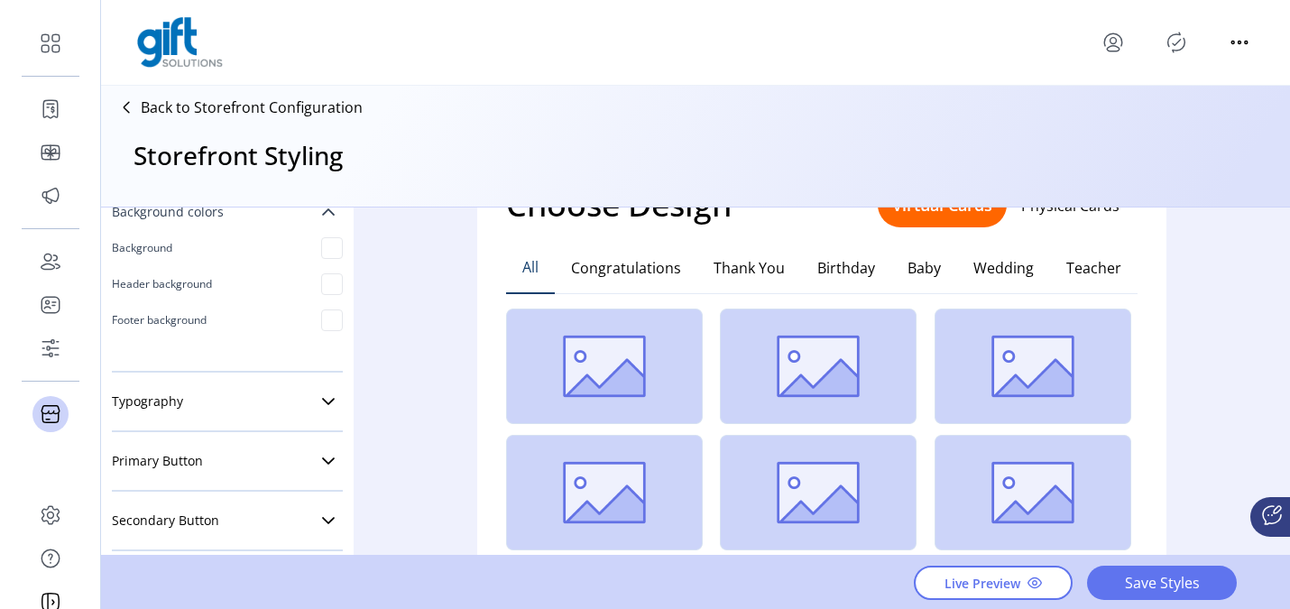
scroll to position [489, 0]
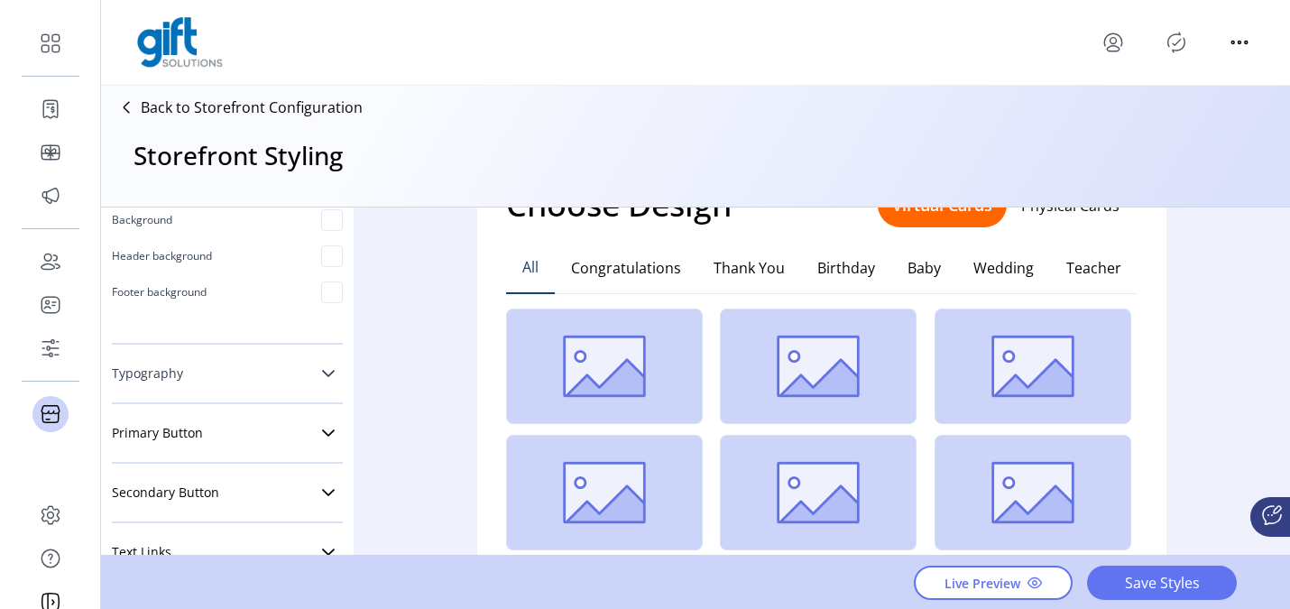
click at [320, 381] on link "Typography" at bounding box center [227, 373] width 231 height 36
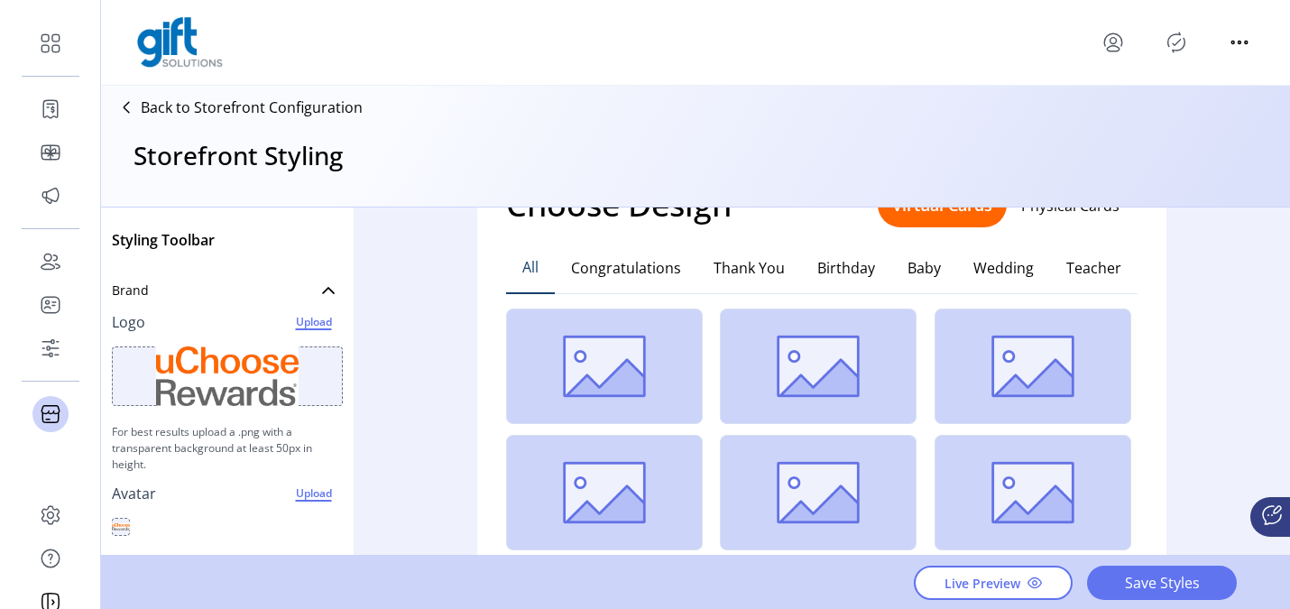
scroll to position [0, 0]
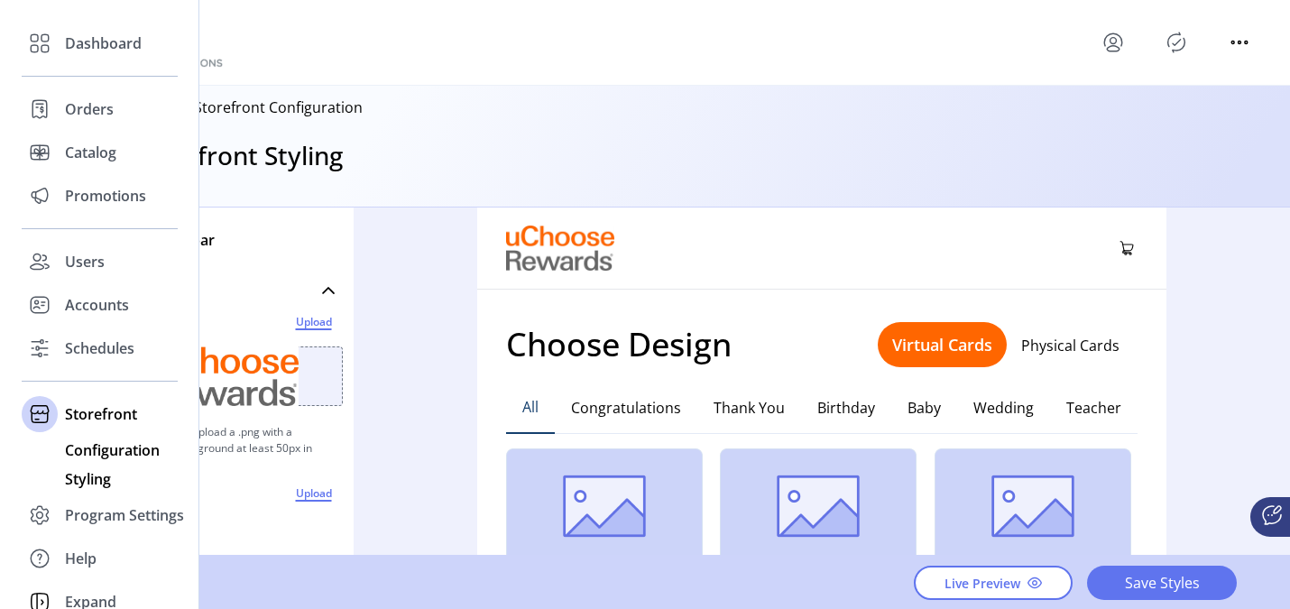
click at [109, 448] on span "Configuration" at bounding box center [112, 450] width 95 height 22
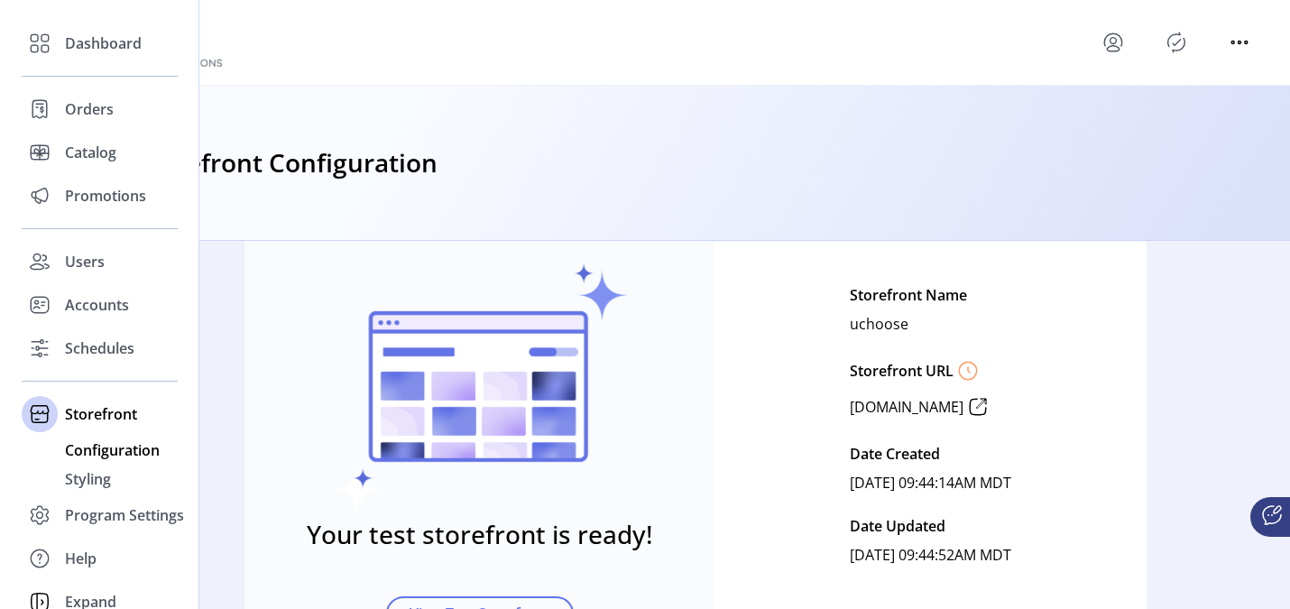
click at [118, 453] on span "Configuration" at bounding box center [112, 450] width 95 height 22
click at [129, 446] on span "Configuration" at bounding box center [112, 450] width 95 height 22
click at [111, 509] on span "Program Settings" at bounding box center [124, 515] width 119 height 22
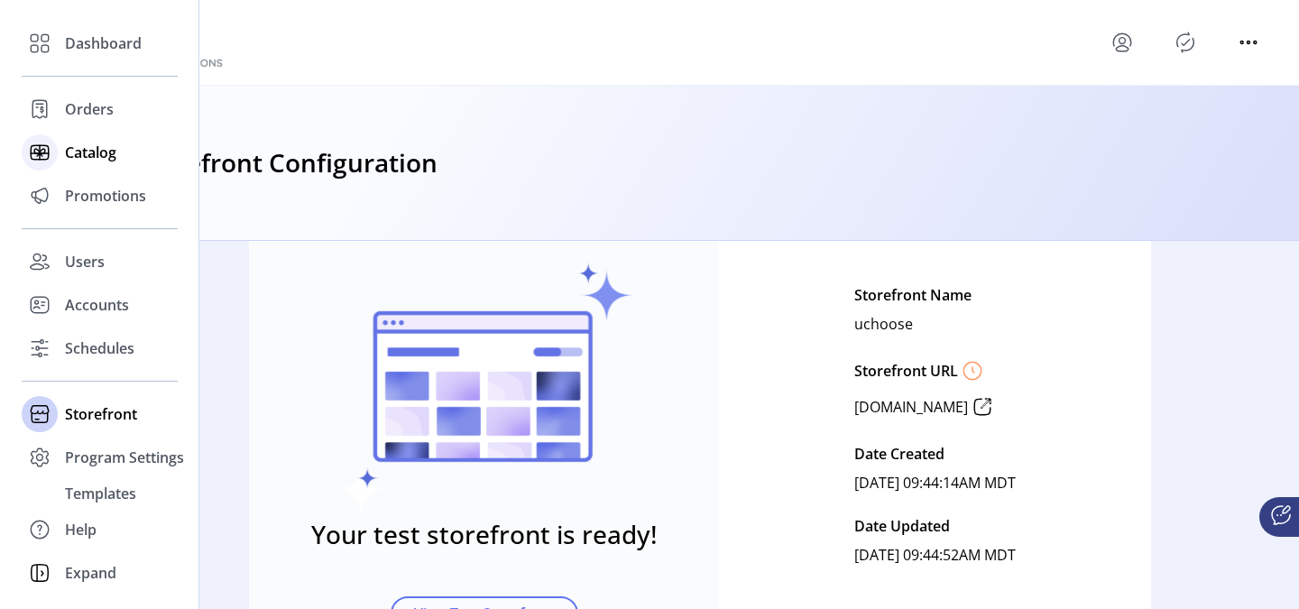
click at [50, 153] on icon at bounding box center [39, 152] width 29 height 29
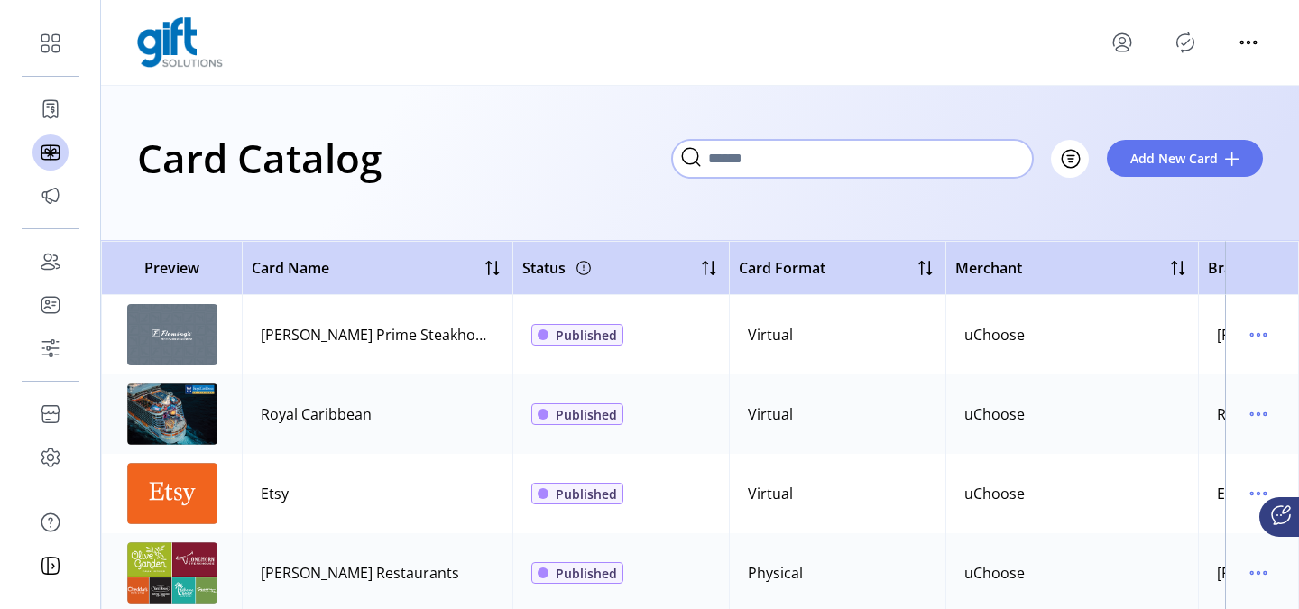
click at [991, 153] on input "Search" at bounding box center [852, 159] width 361 height 38
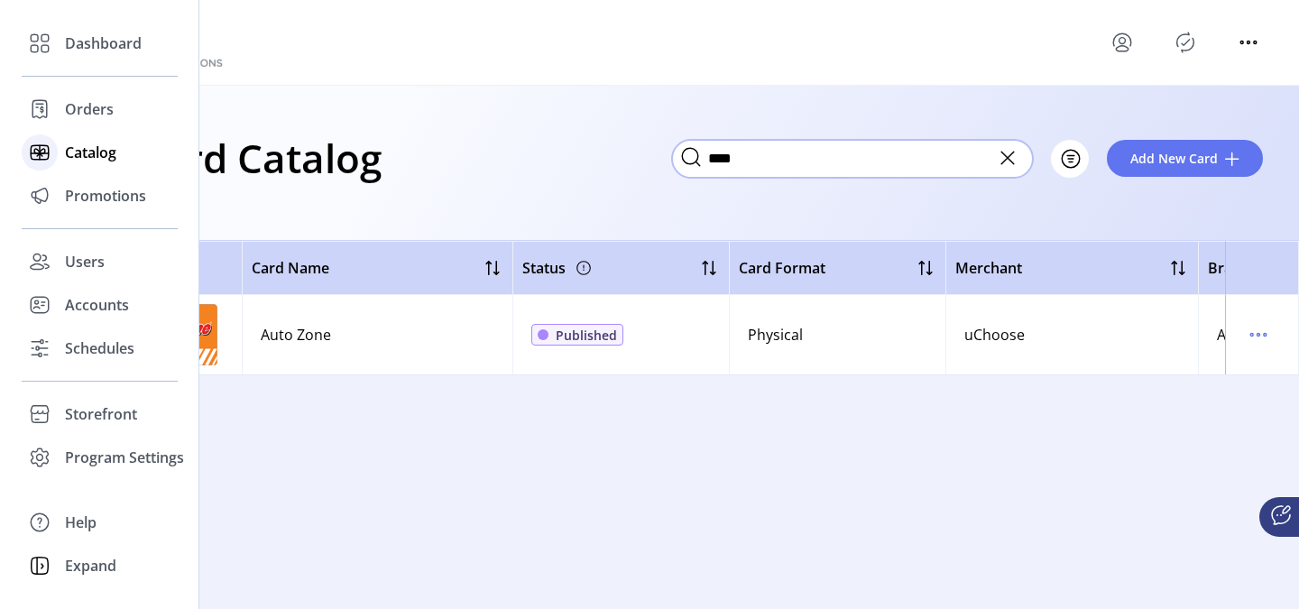
type input "****"
click at [87, 157] on span "Catalog" at bounding box center [90, 153] width 51 height 22
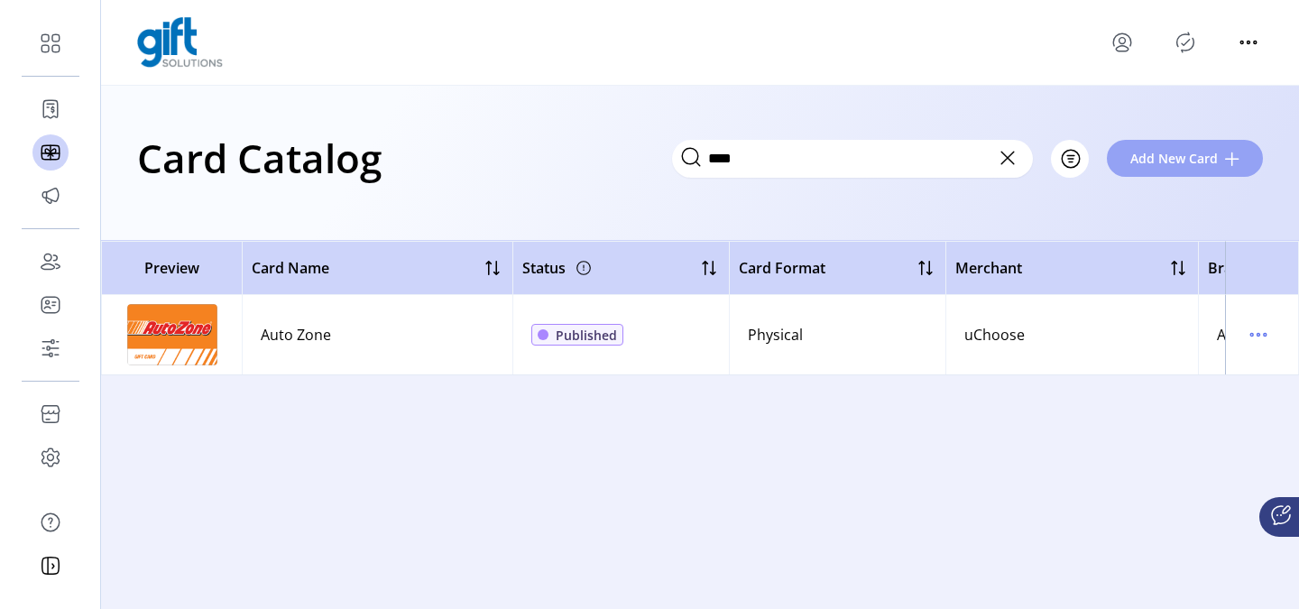
click at [1191, 156] on span "Add New Card" at bounding box center [1173, 158] width 87 height 19
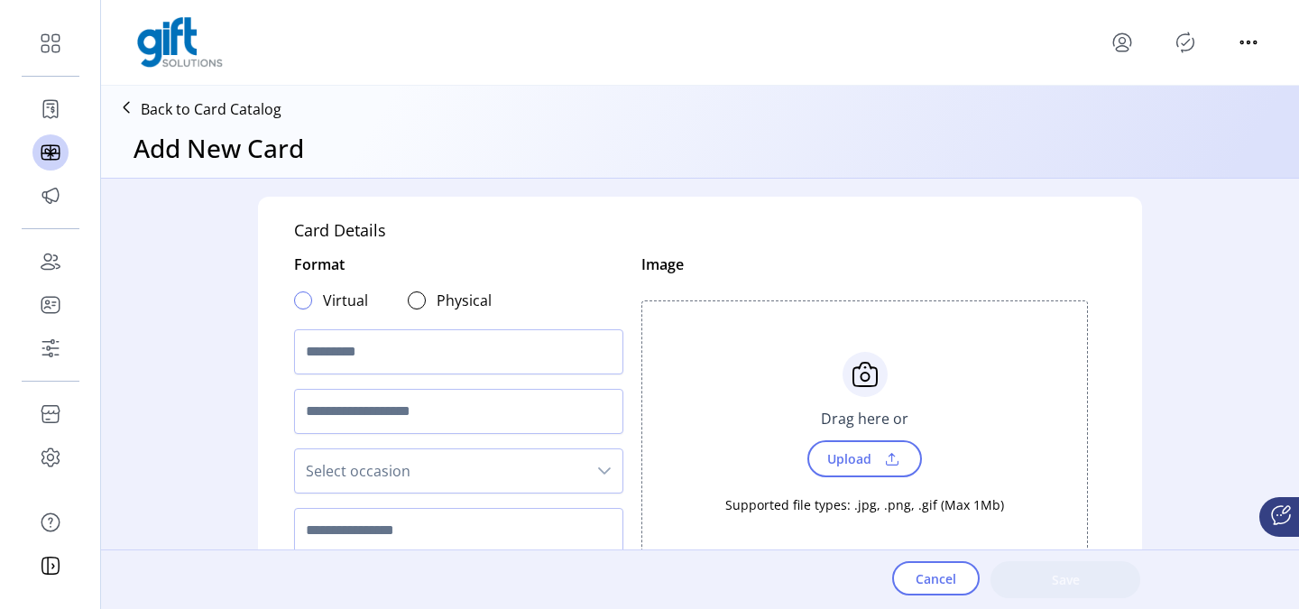
click at [301, 302] on div at bounding box center [303, 300] width 18 height 18
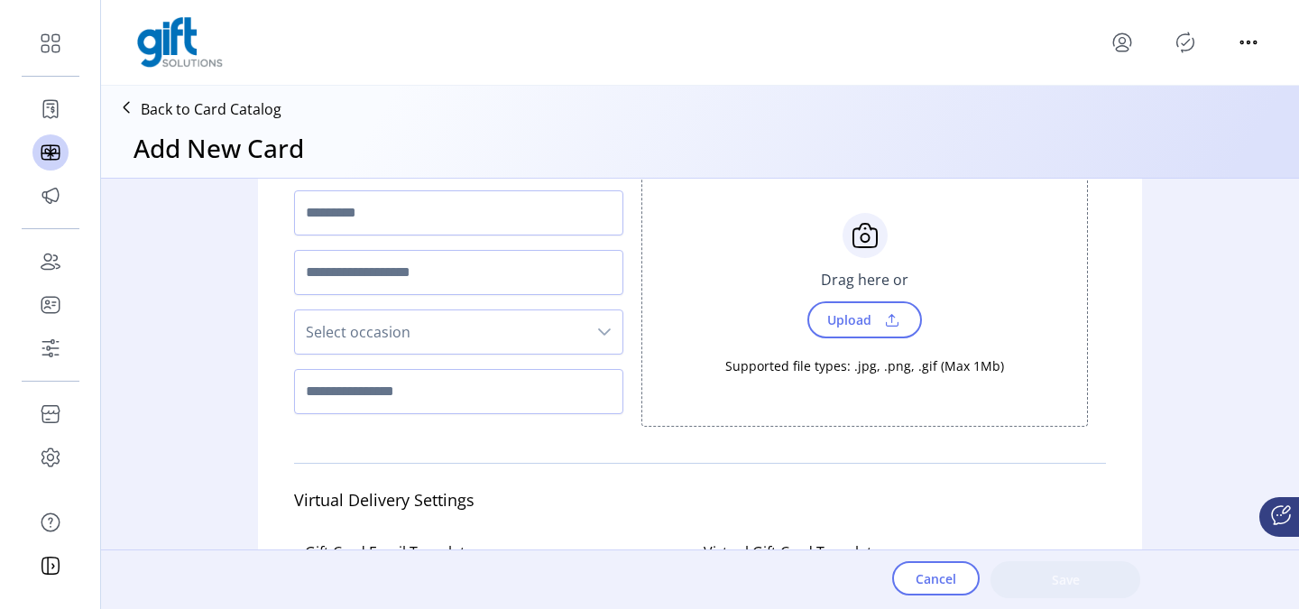
scroll to position [69, 0]
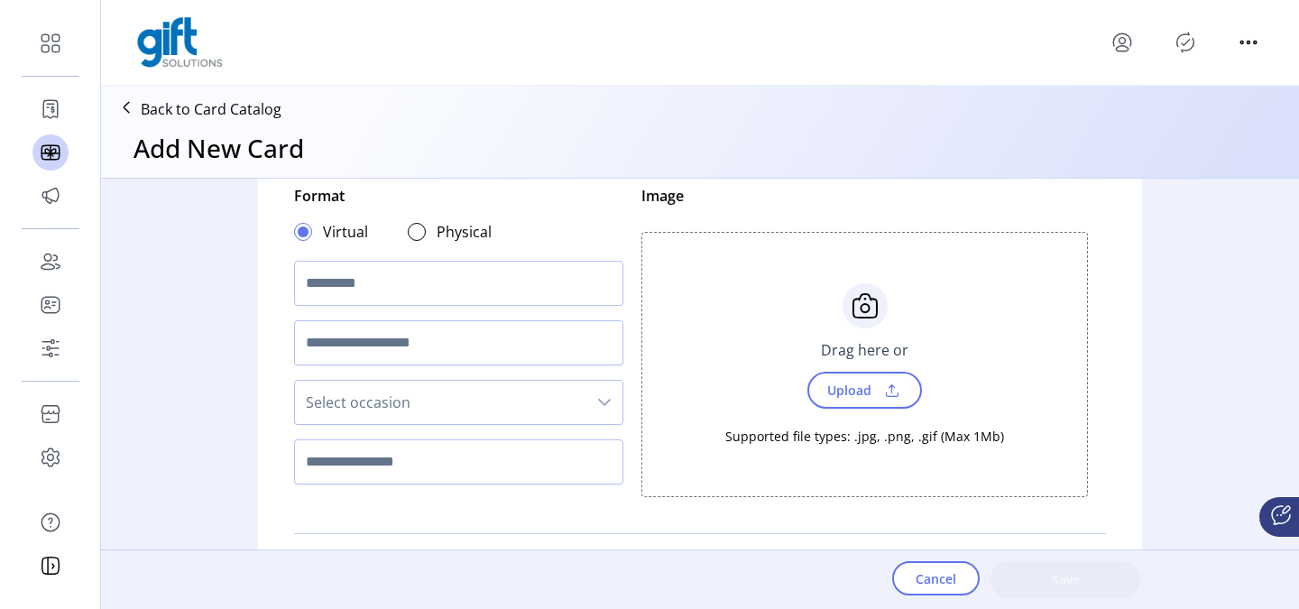
click at [298, 228] on span at bounding box center [303, 231] width 11 height 11
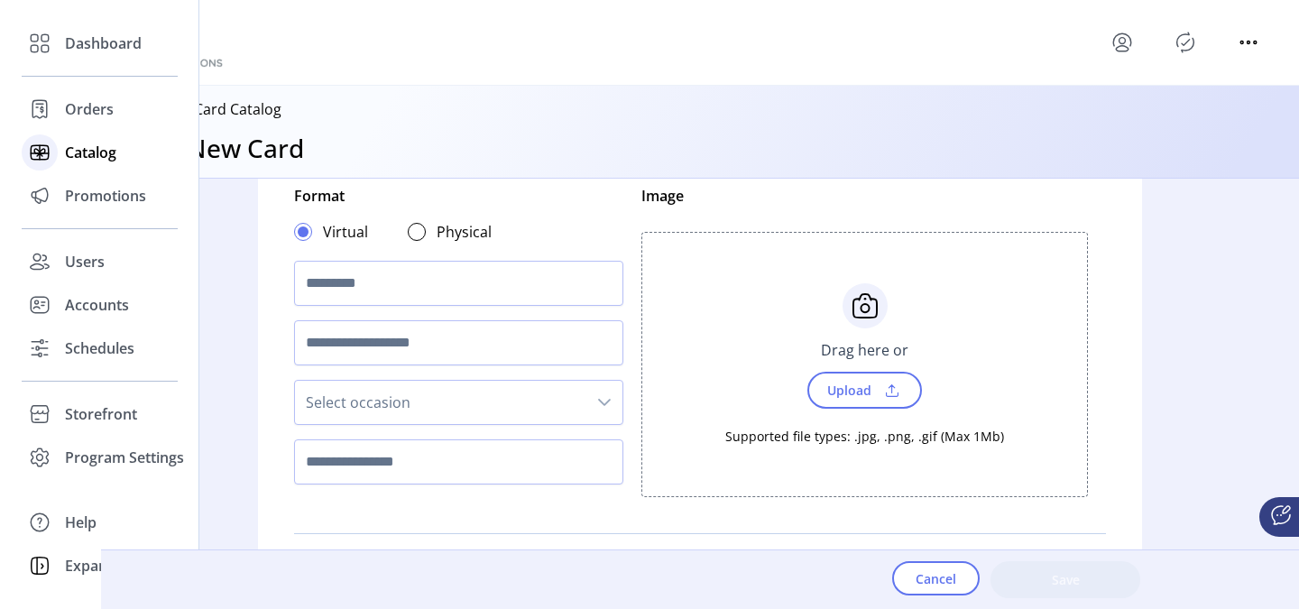
click at [91, 152] on span "Catalog" at bounding box center [90, 153] width 51 height 22
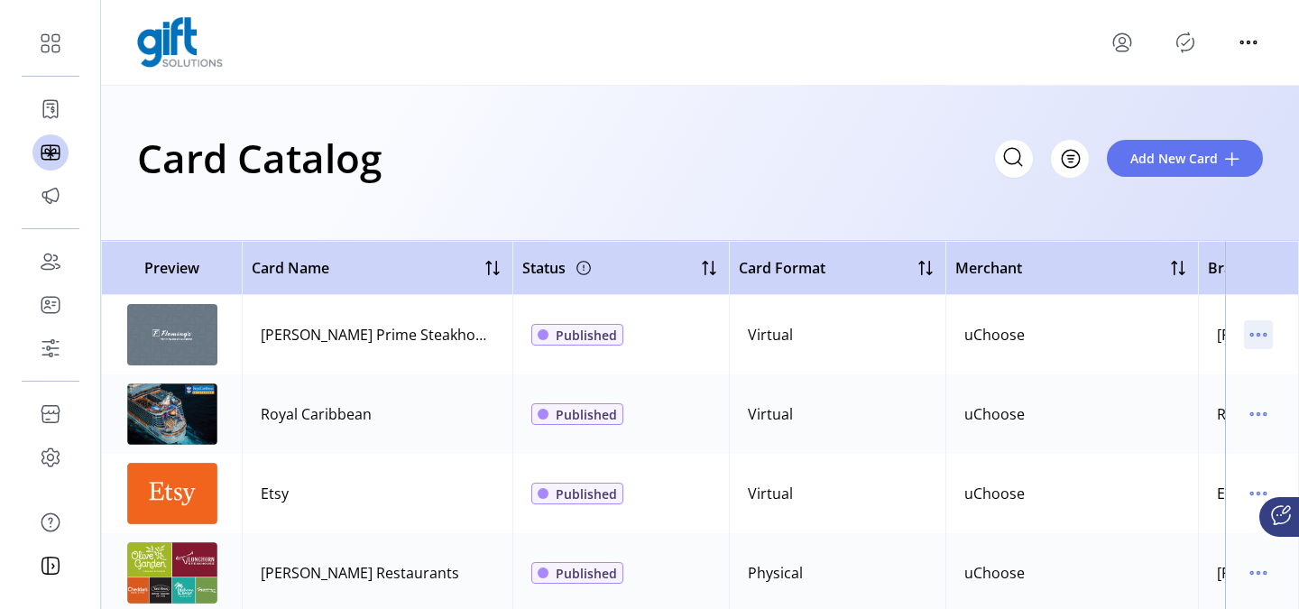
click at [1244, 332] on icon "menu" at bounding box center [1258, 334] width 29 height 29
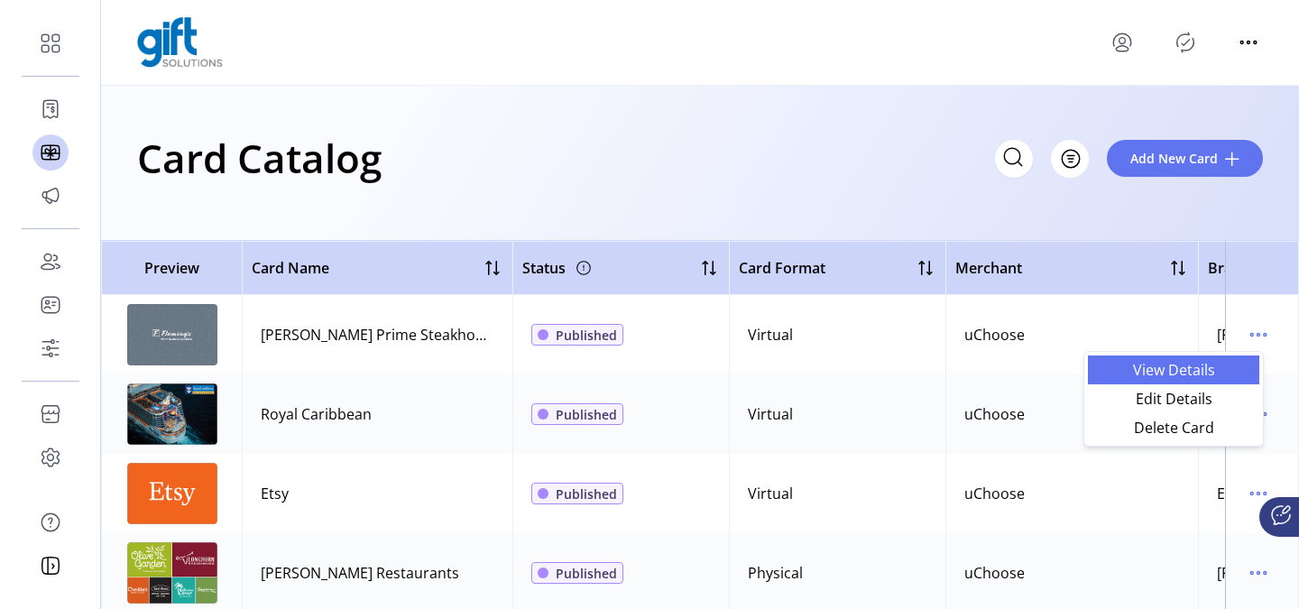
click at [1185, 372] on span "View Details" at bounding box center [1173, 370] width 150 height 14
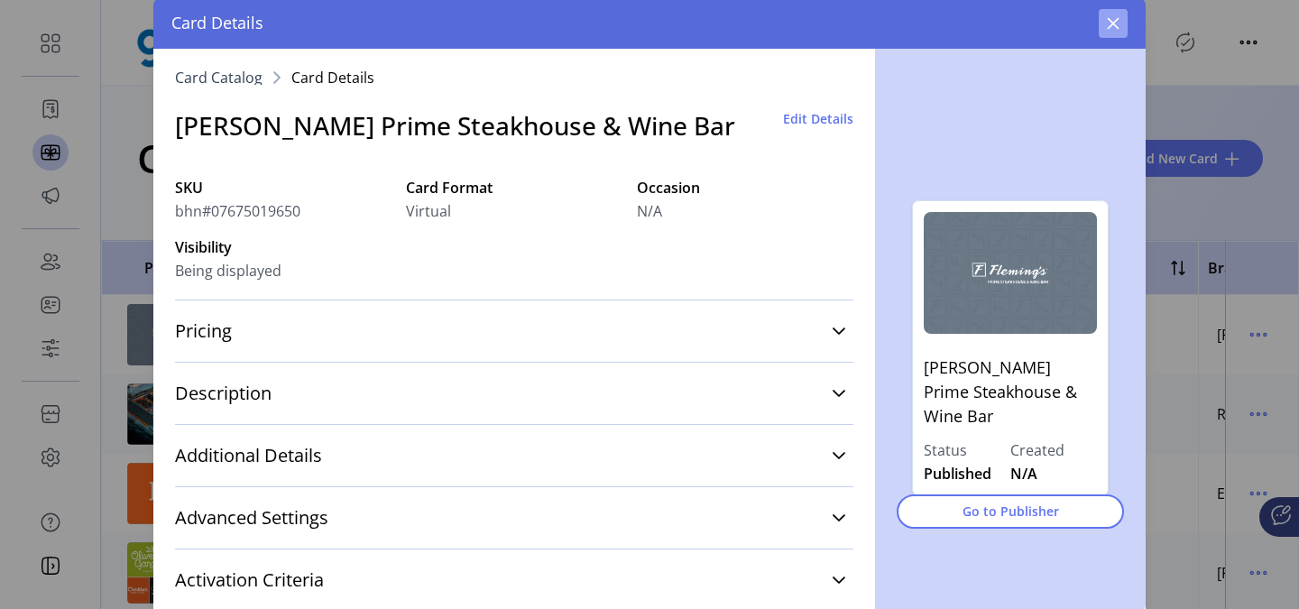
click at [1102, 32] on button "button" at bounding box center [1112, 23] width 29 height 29
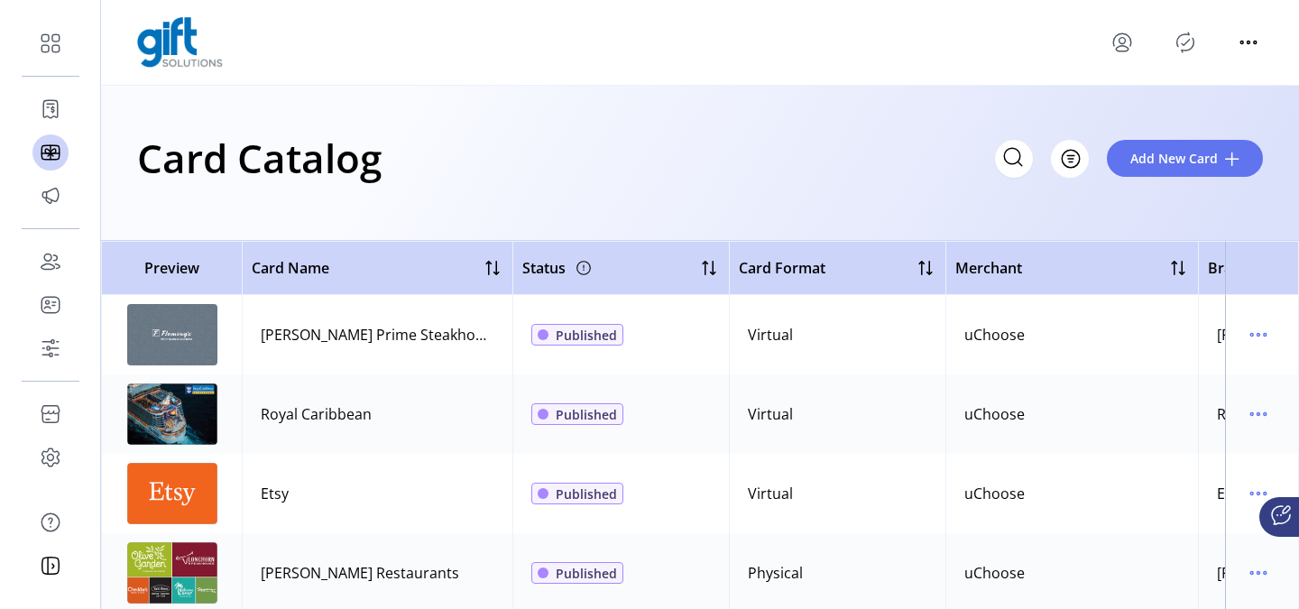
scroll to position [2, 0]
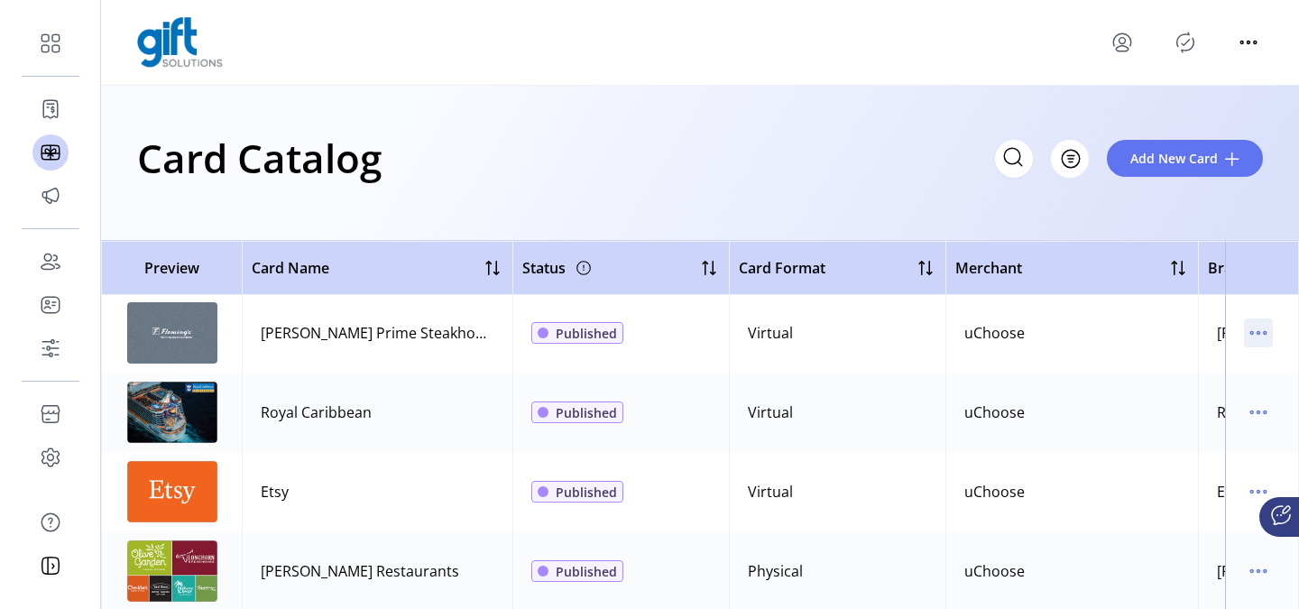
click at [1246, 334] on icon "menu" at bounding box center [1258, 332] width 29 height 29
click at [656, 139] on div "Card Catalog Filter Add New Card" at bounding box center [699, 157] width 1125 height 63
